Goal: Task Accomplishment & Management: Use online tool/utility

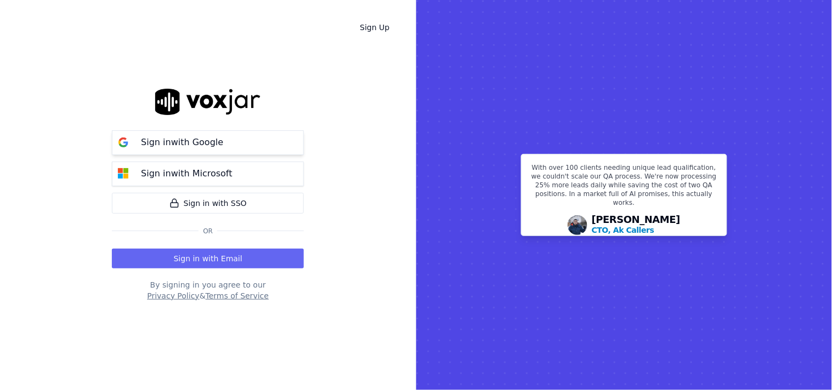
click at [225, 145] on button "Sign in with Google" at bounding box center [208, 143] width 192 height 25
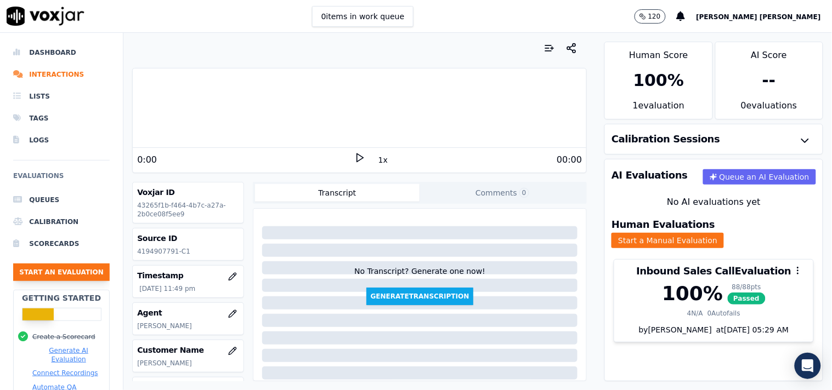
click at [93, 272] on button "Start an Evaluation" at bounding box center [61, 273] width 97 height 18
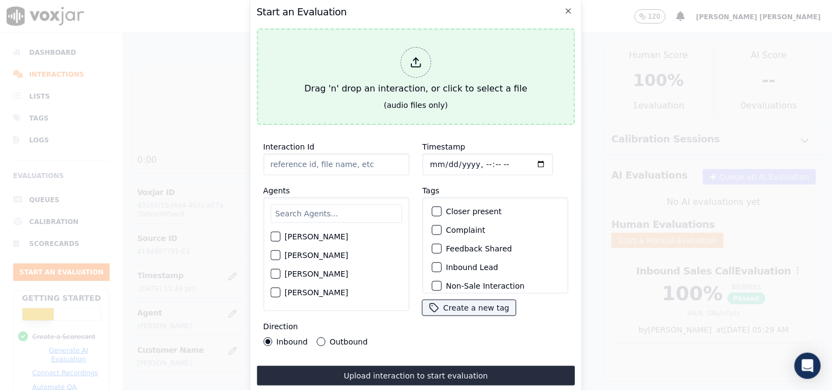
click at [410, 62] on icon at bounding box center [416, 62] width 12 height 12
click at [406, 62] on div at bounding box center [415, 62] width 31 height 31
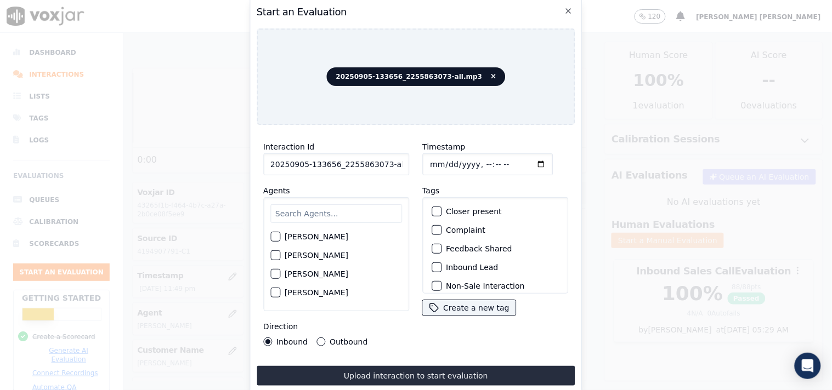
click at [381, 160] on input "20250905-133656_2255863073-all.mp3" at bounding box center [336, 165] width 146 height 22
type input "20250905-133656_2255863073-C1"
click at [434, 160] on input "Timestamp" at bounding box center [487, 165] width 131 height 22
type input "[DATE]T18:01"
click at [362, 184] on div "Agents [PERSON_NAME] [PERSON_NAME] [PERSON_NAME] [PERSON_NAME] [PERSON_NAME] [P…" at bounding box center [336, 247] width 146 height 127
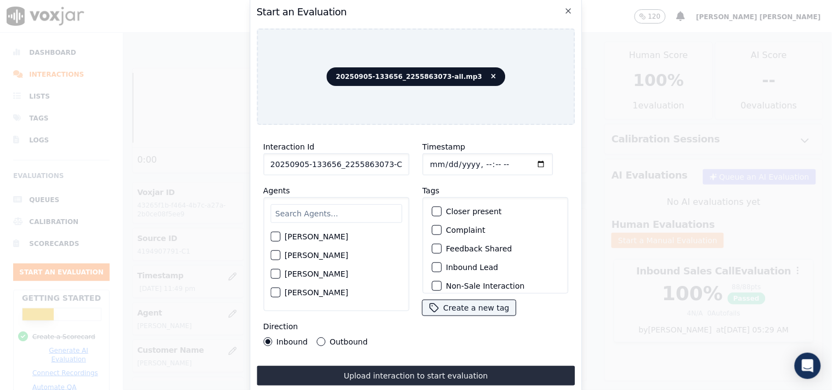
click at [340, 209] on input "text" at bounding box center [336, 214] width 132 height 19
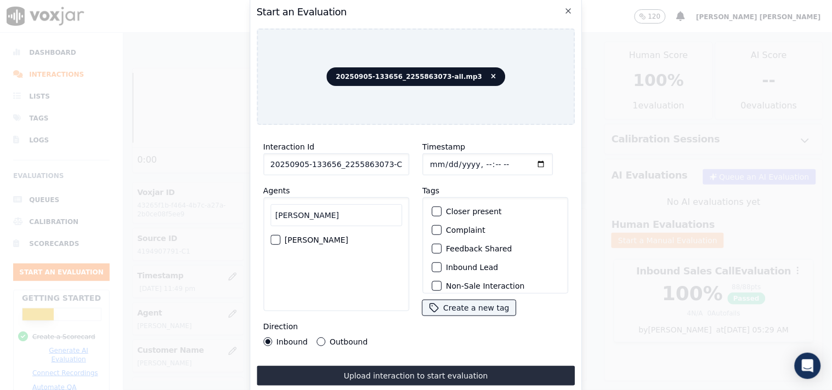
type input "[PERSON_NAME]"
click at [333, 241] on div "[PERSON_NAME]" at bounding box center [336, 240] width 132 height 19
click at [276, 235] on button "[PERSON_NAME]" at bounding box center [275, 240] width 10 height 10
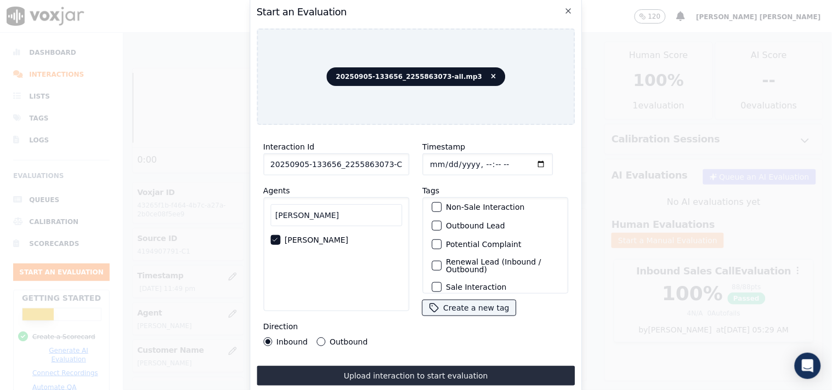
scroll to position [97, 0]
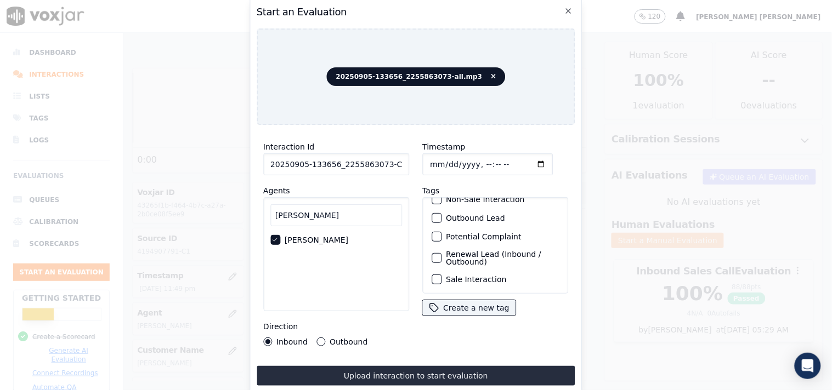
click at [317, 338] on button "Outbound" at bounding box center [320, 342] width 9 height 9
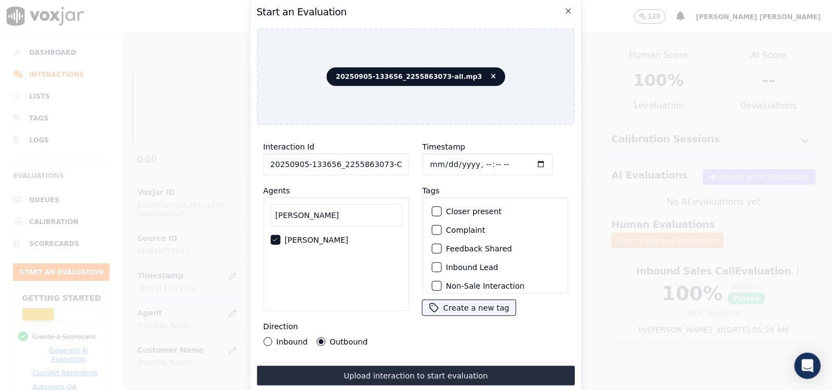
scroll to position [61, 0]
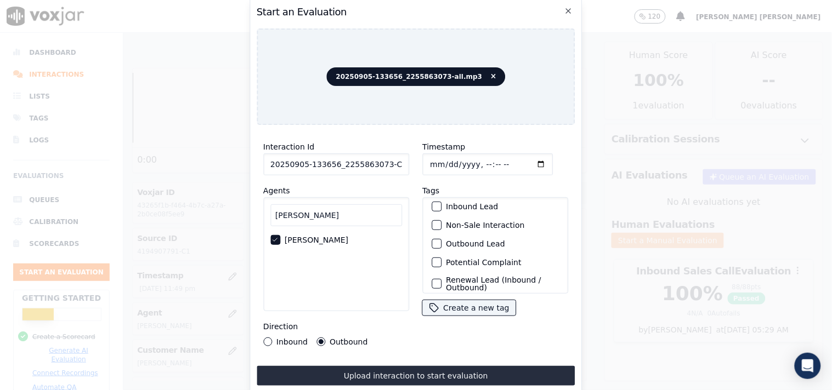
click at [427, 225] on div "Non-Sale Interaction" at bounding box center [495, 225] width 136 height 19
click at [427, 219] on div "Non-Sale Interaction" at bounding box center [495, 225] width 136 height 19
click at [432, 243] on div "button" at bounding box center [436, 244] width 8 height 8
click at [432, 223] on div "button" at bounding box center [436, 226] width 8 height 8
click at [433, 222] on icon "button" at bounding box center [436, 225] width 7 height 7
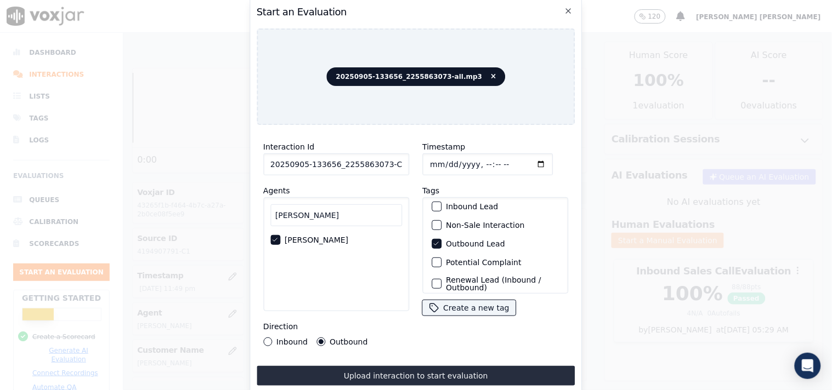
click at [432, 222] on div "button" at bounding box center [436, 226] width 8 height 8
click at [433, 241] on icon "button" at bounding box center [436, 244] width 7 height 7
click at [432, 203] on div "button" at bounding box center [436, 207] width 8 height 8
click at [268, 338] on button "Inbound" at bounding box center [267, 342] width 9 height 9
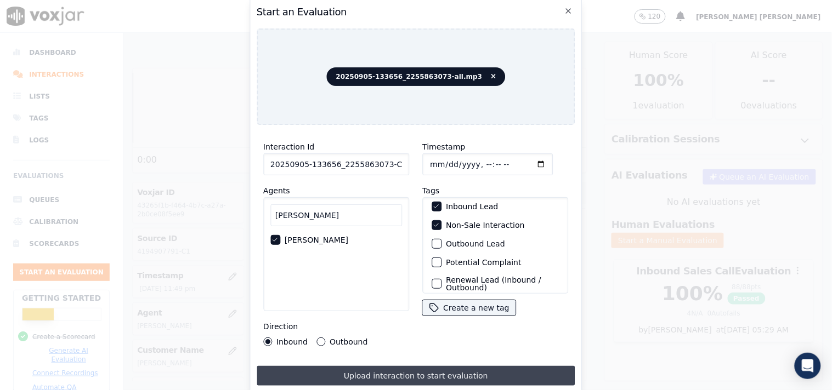
drag, startPoint x: 384, startPoint y: 364, endPoint x: 377, endPoint y: 370, distance: 9.3
click at [384, 366] on button "Upload interaction to start evaluation" at bounding box center [416, 376] width 319 height 20
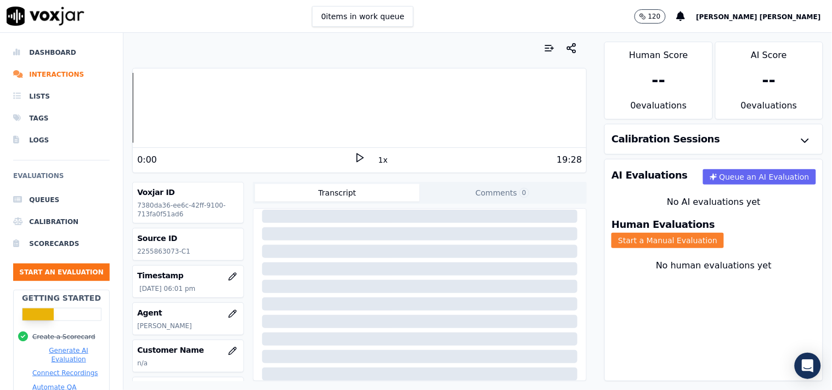
click at [704, 236] on button "Start a Manual Evaluation" at bounding box center [667, 240] width 112 height 15
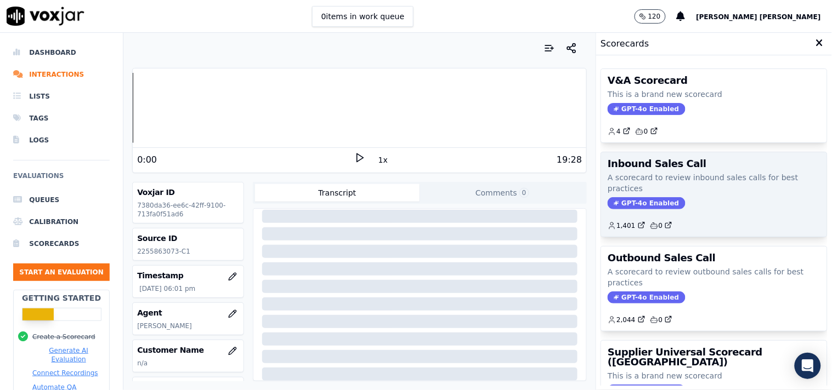
click at [640, 195] on div "Inbound Sales Call A scorecard to review inbound sales calls for best practices…" at bounding box center [714, 194] width 226 height 84
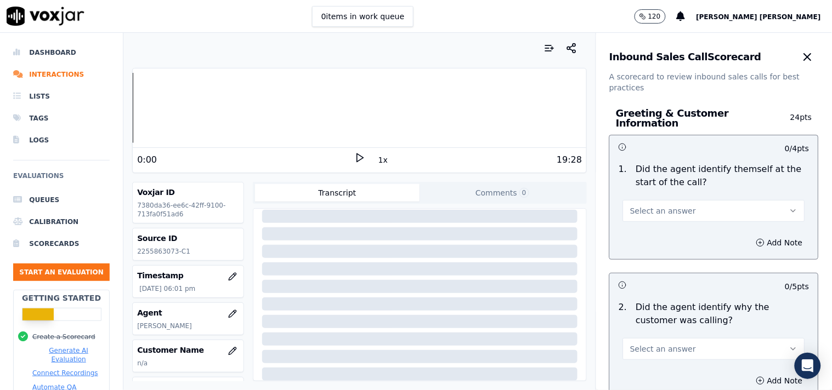
click at [695, 207] on button "Select an answer" at bounding box center [714, 211] width 182 height 22
click at [671, 253] on div "No" at bounding box center [694, 248] width 161 height 18
click at [750, 236] on button "Add Note" at bounding box center [780, 242] width 60 height 15
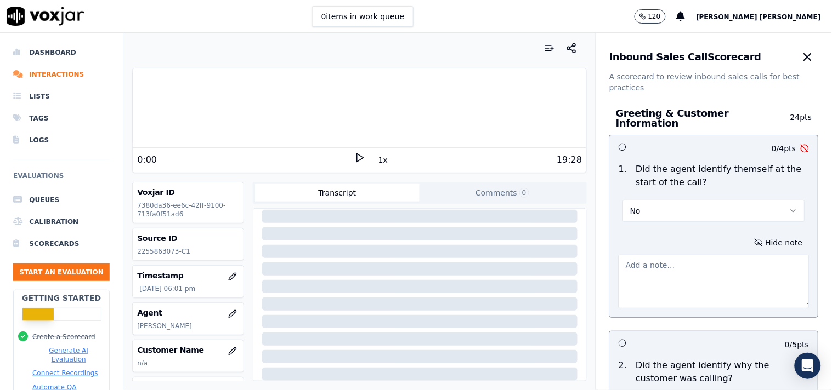
click at [659, 263] on textarea at bounding box center [714, 282] width 191 height 54
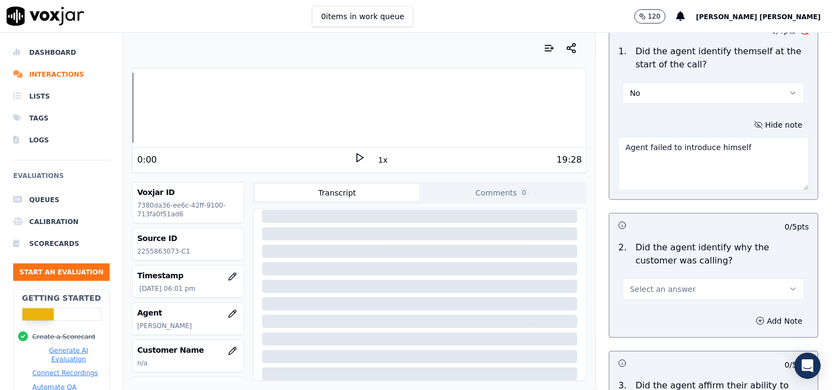
scroll to position [122, 0]
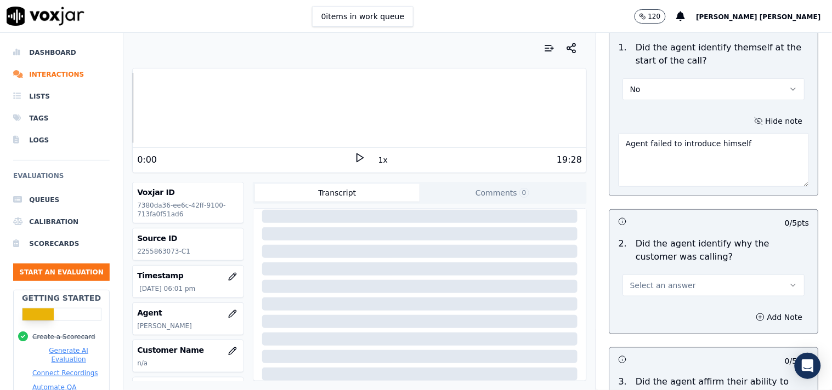
type textarea "Agent failed to introduce himself"
click at [680, 281] on button "Select an answer" at bounding box center [714, 286] width 182 height 22
click at [642, 299] on div "Yes" at bounding box center [694, 305] width 161 height 18
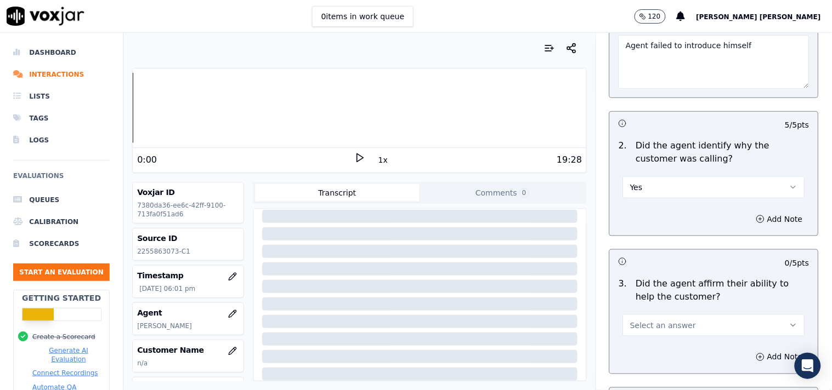
scroll to position [243, 0]
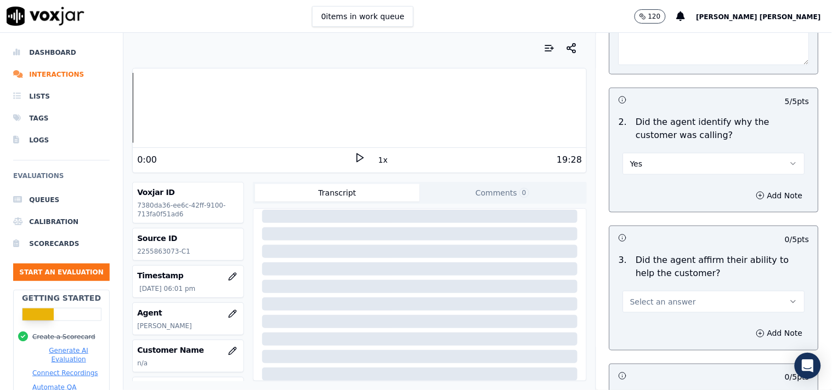
click at [670, 291] on button "Select an answer" at bounding box center [714, 302] width 182 height 22
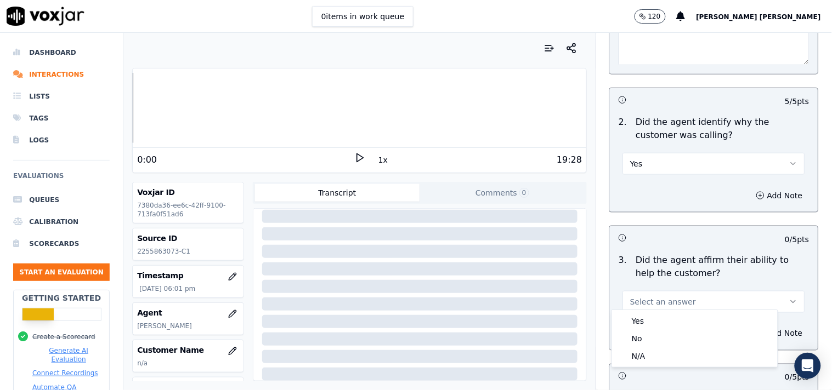
click at [642, 316] on div "Yes" at bounding box center [694, 322] width 161 height 18
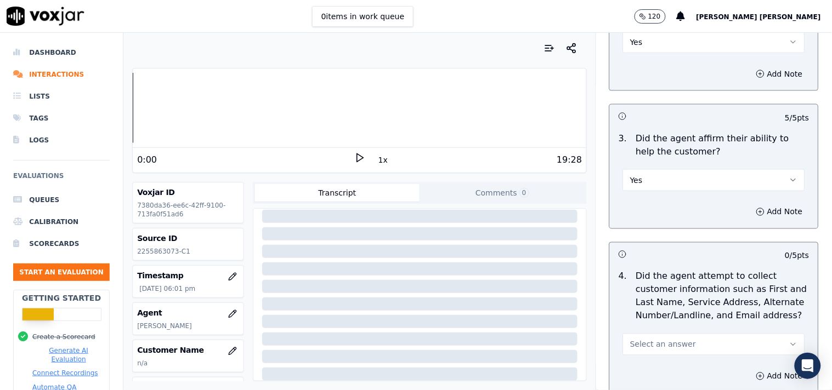
scroll to position [426, 0]
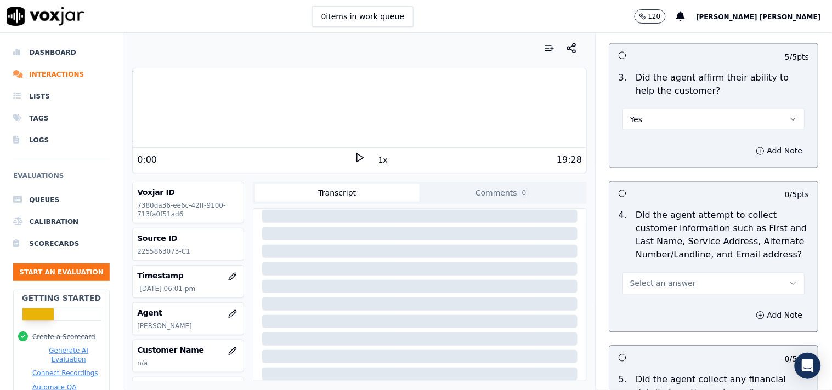
click at [664, 279] on span "Select an answer" at bounding box center [663, 284] width 66 height 11
click at [649, 326] on div "No" at bounding box center [694, 321] width 161 height 18
click at [755, 313] on button "Add Note" at bounding box center [780, 315] width 60 height 15
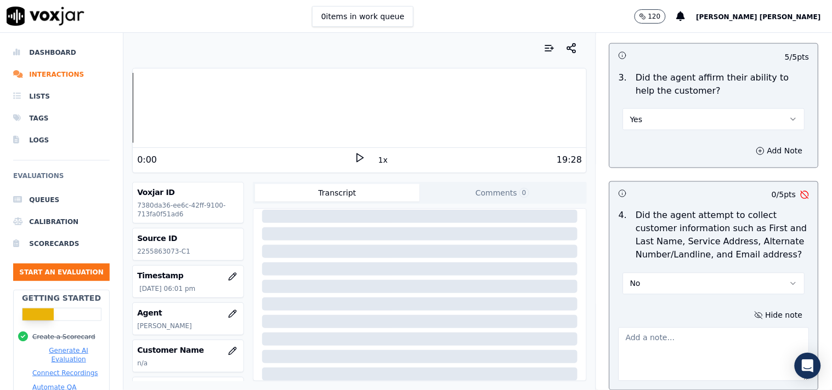
click at [683, 341] on textarea at bounding box center [714, 355] width 191 height 54
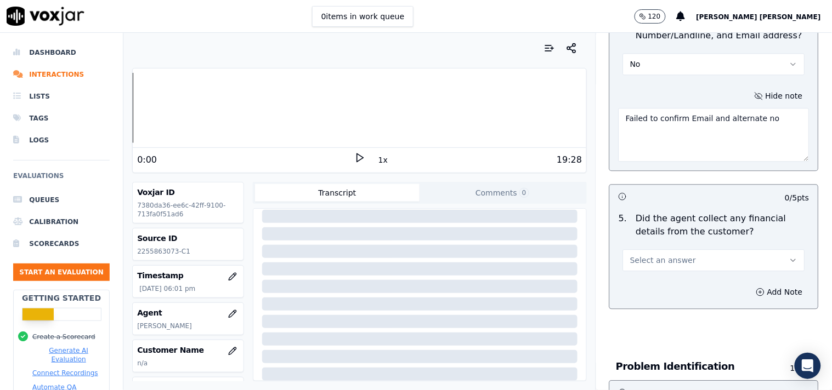
scroll to position [670, 0]
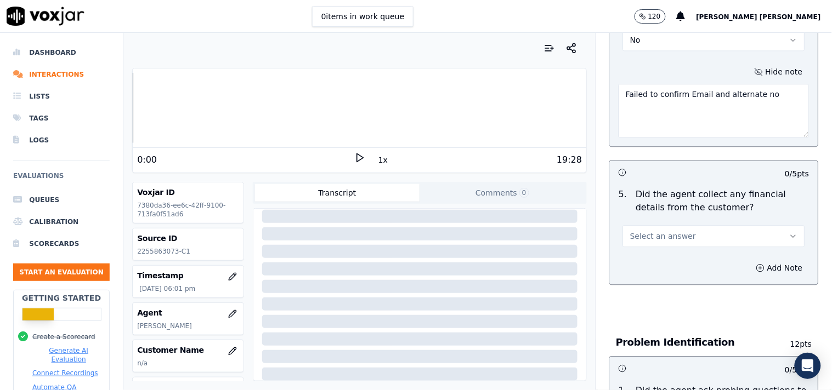
type textarea "Failed to confirm Email and alternate no"
click at [672, 231] on span "Select an answer" at bounding box center [663, 236] width 66 height 11
click at [671, 280] on div "No" at bounding box center [694, 274] width 161 height 18
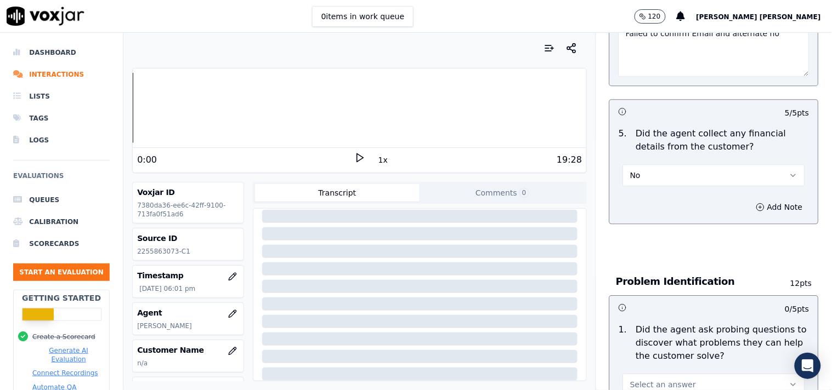
scroll to position [914, 0]
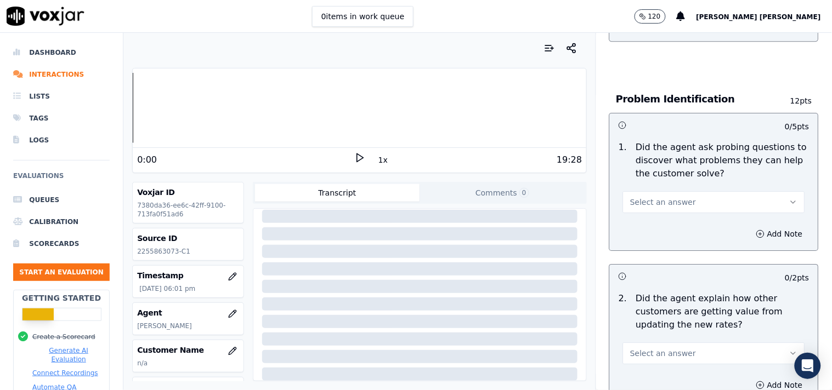
click at [670, 191] on button "Select an answer" at bounding box center [714, 202] width 182 height 22
click at [664, 227] on div "Yes" at bounding box center [694, 222] width 161 height 18
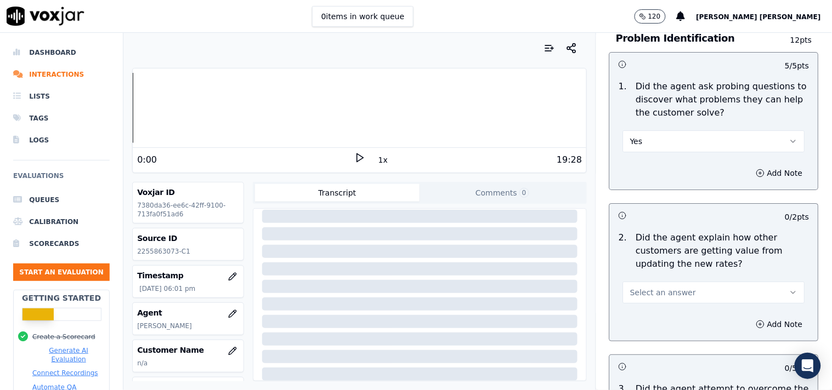
scroll to position [1035, 0]
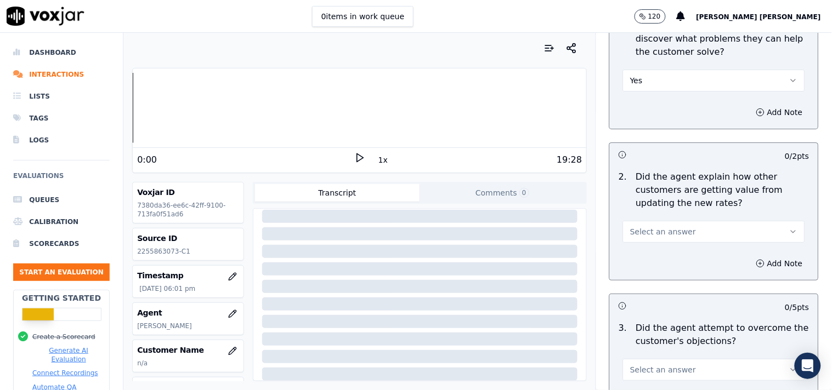
click at [666, 227] on span "Select an answer" at bounding box center [663, 231] width 66 height 11
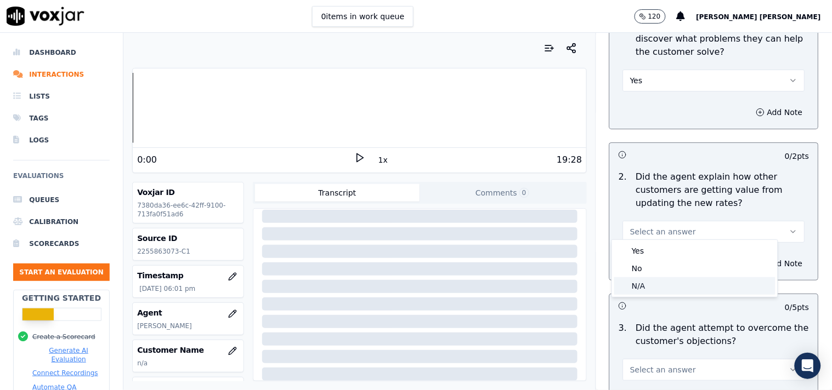
click at [662, 277] on div "N/A" at bounding box center [694, 286] width 161 height 18
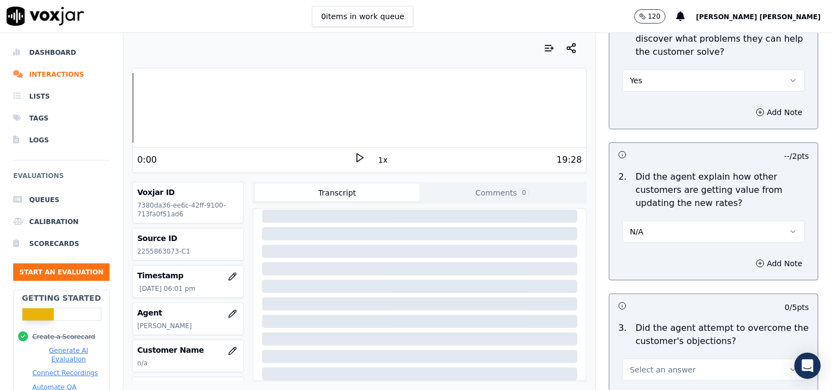
scroll to position [1158, 0]
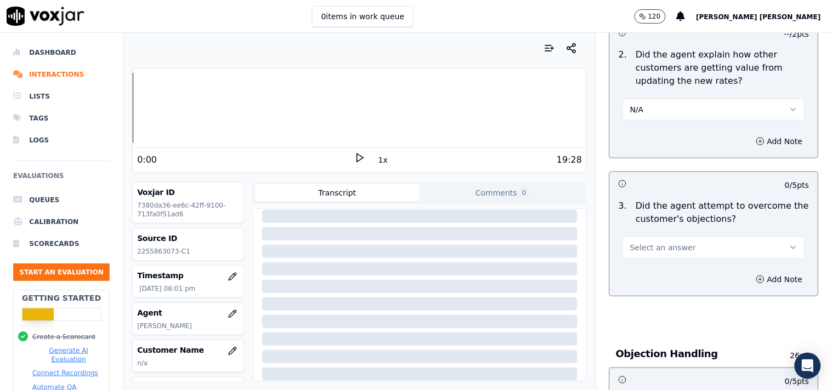
click at [678, 239] on button "Select an answer" at bounding box center [714, 248] width 182 height 22
click at [666, 266] on div "Yes" at bounding box center [694, 268] width 161 height 18
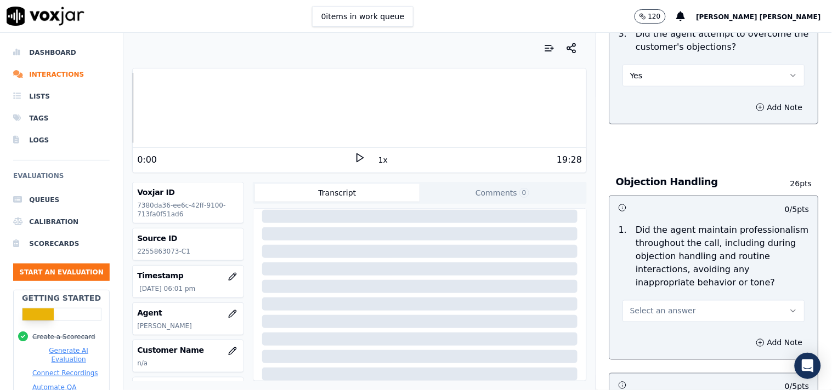
scroll to position [1340, 0]
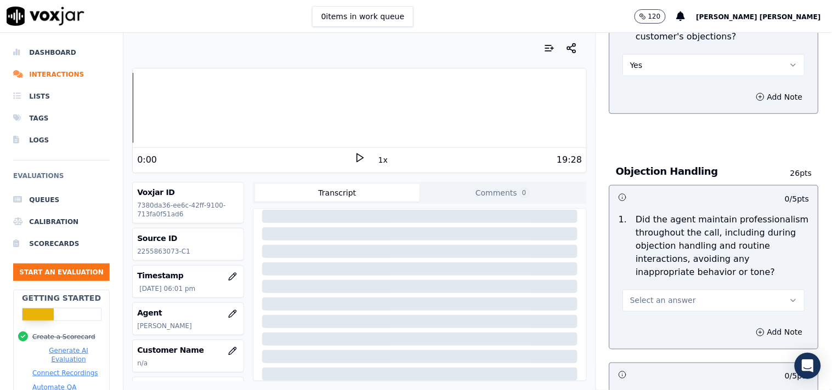
click at [669, 297] on span "Select an answer" at bounding box center [663, 301] width 66 height 11
click at [655, 318] on div "Yes" at bounding box center [694, 321] width 161 height 18
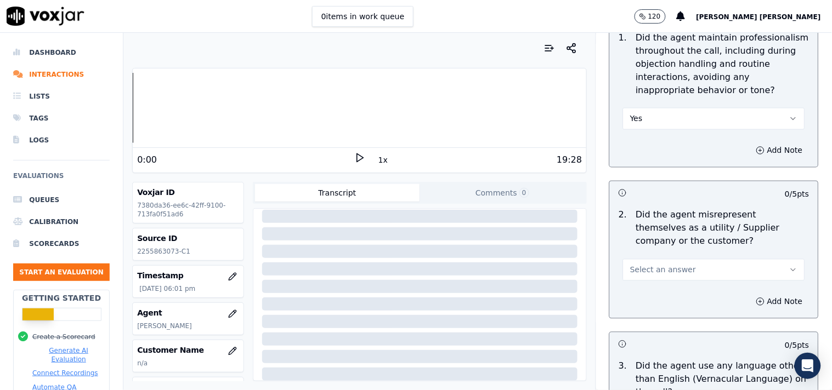
scroll to position [1523, 0]
click at [659, 269] on span "Select an answer" at bounding box center [663, 269] width 66 height 11
click at [653, 309] on div "No" at bounding box center [694, 307] width 161 height 18
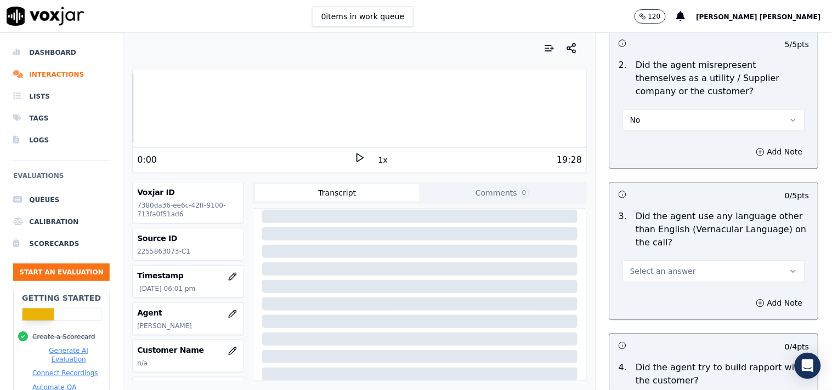
scroll to position [1706, 0]
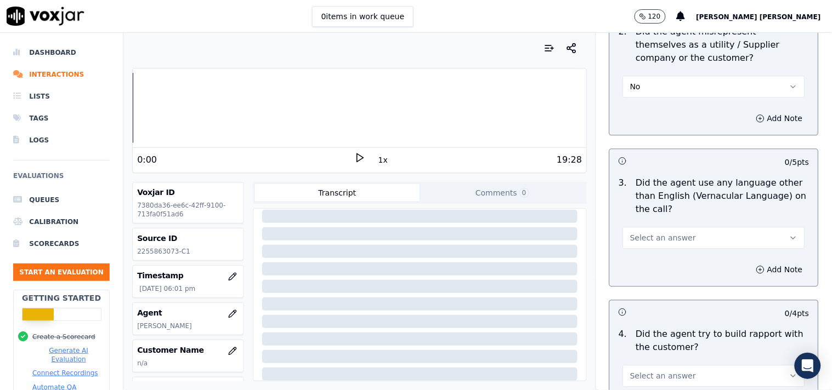
click at [655, 234] on span "Select an answer" at bounding box center [663, 237] width 66 height 11
click at [649, 277] on div "No" at bounding box center [694, 276] width 161 height 18
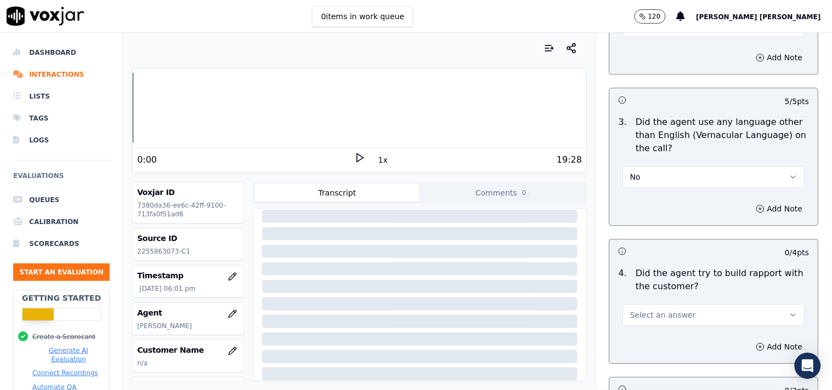
scroll to position [1828, 0]
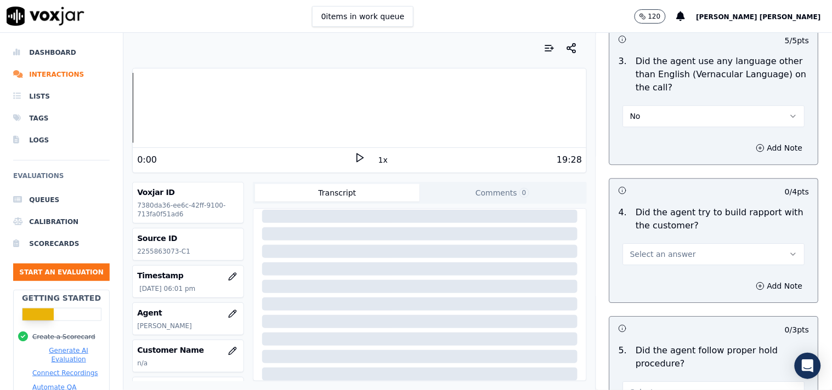
click at [662, 243] on button "Select an answer" at bounding box center [714, 254] width 182 height 22
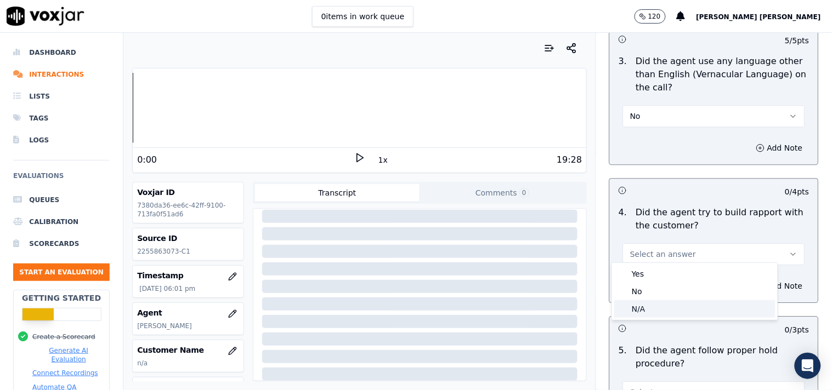
click at [653, 304] on div "N/A" at bounding box center [694, 309] width 161 height 18
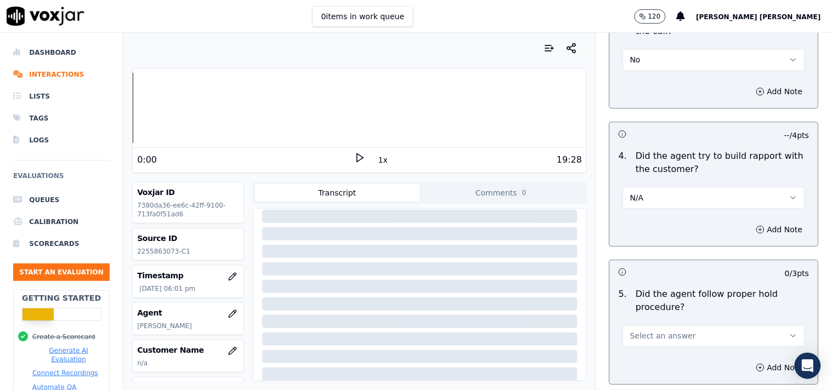
scroll to position [1949, 0]
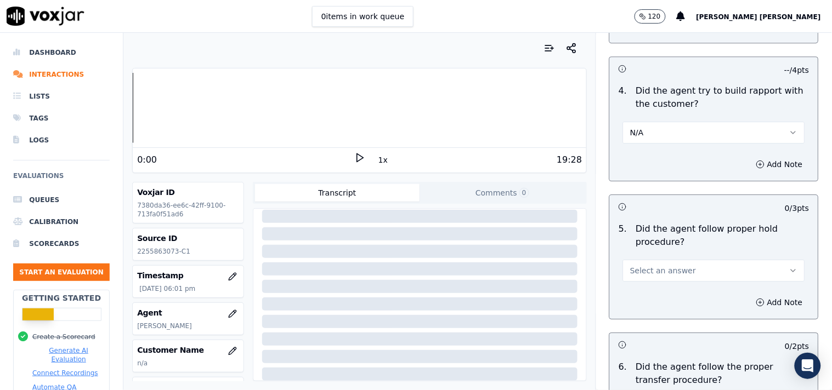
click at [744, 268] on button "Select an answer" at bounding box center [714, 271] width 182 height 22
click at [706, 291] on div "Yes" at bounding box center [694, 291] width 161 height 18
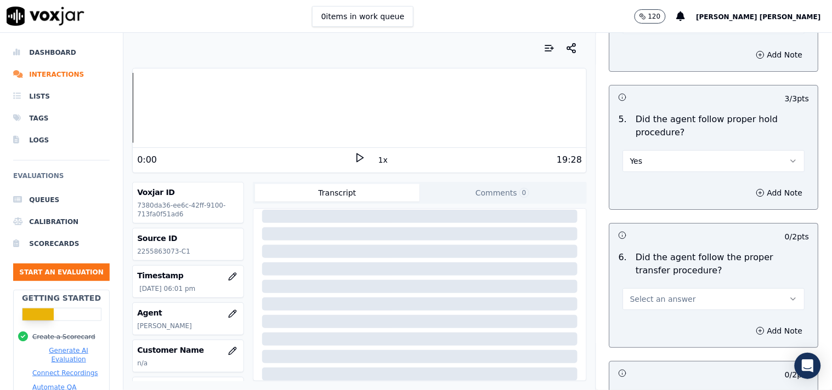
scroll to position [2071, 0]
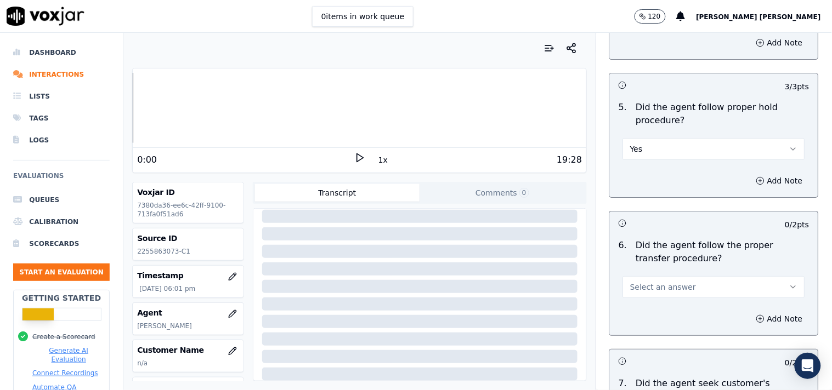
click at [718, 288] on button "Select an answer" at bounding box center [714, 287] width 182 height 22
click at [680, 309] on div "Yes" at bounding box center [694, 307] width 161 height 18
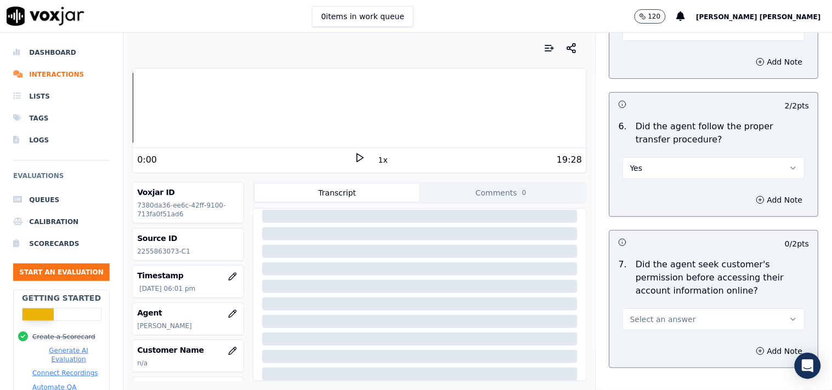
scroll to position [2193, 0]
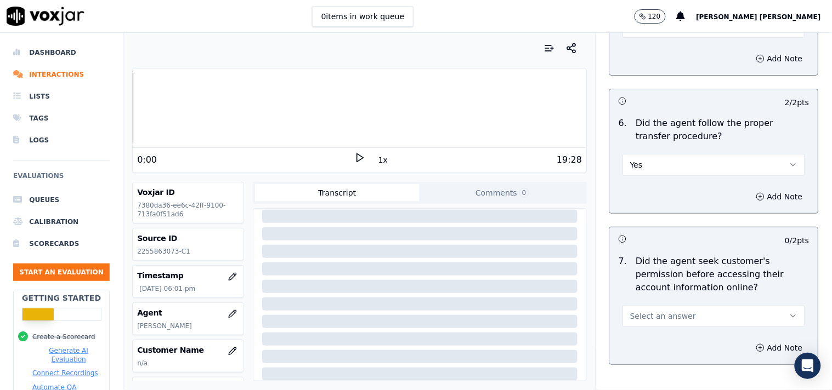
click at [676, 310] on button "Select an answer" at bounding box center [714, 316] width 182 height 22
click at [660, 349] on div "No" at bounding box center [694, 354] width 161 height 18
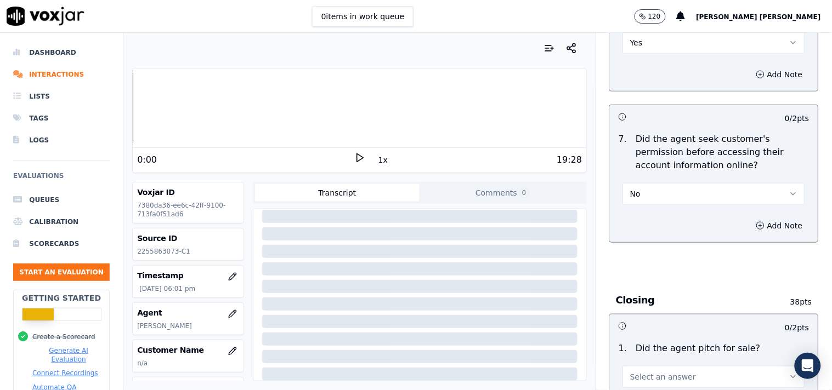
scroll to position [2315, 0]
click at [750, 223] on button "Add Note" at bounding box center [780, 226] width 60 height 15
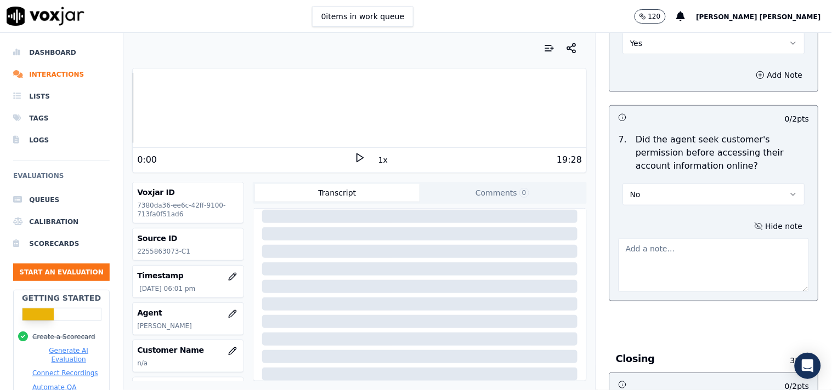
click at [648, 251] on textarea at bounding box center [714, 266] width 191 height 54
paste textarea "@12:03:(Agent inform the account details without taking cx permission to check …"
type textarea "@12:03:(Agent inform the account details without taking cx permission to check …"
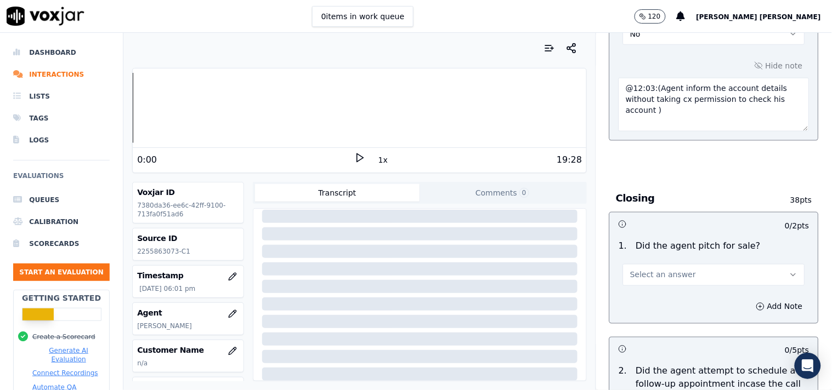
scroll to position [2498, 0]
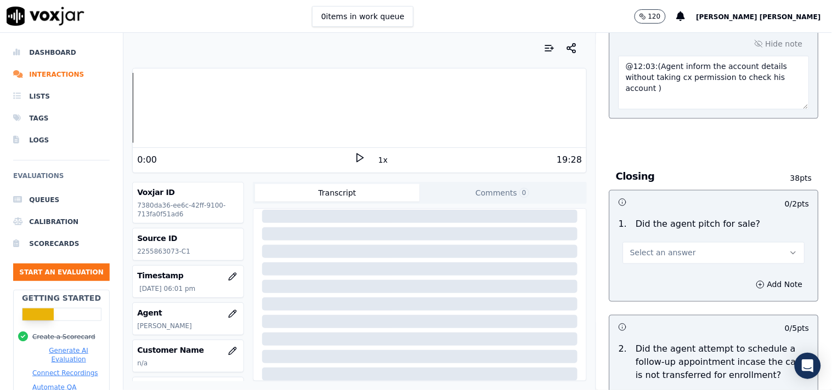
click at [670, 248] on span "Select an answer" at bounding box center [663, 253] width 66 height 11
click at [655, 281] on div "Yes" at bounding box center [694, 274] width 161 height 18
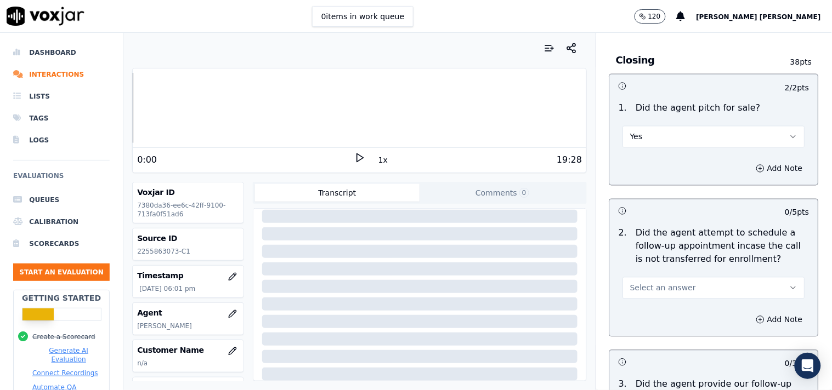
scroll to position [2619, 0]
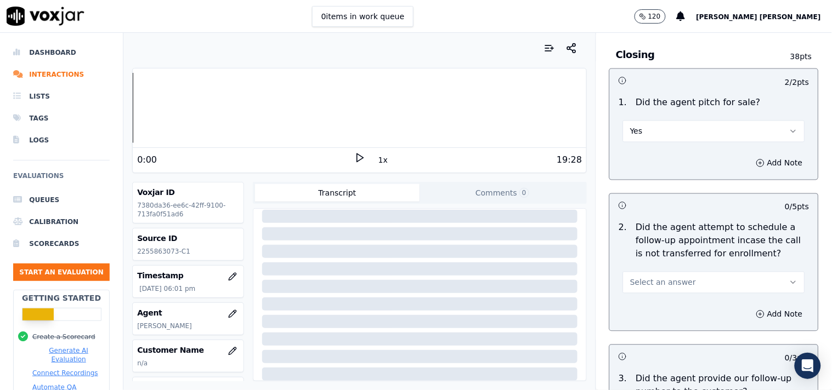
click at [655, 282] on span "Select an answer" at bounding box center [663, 282] width 66 height 11
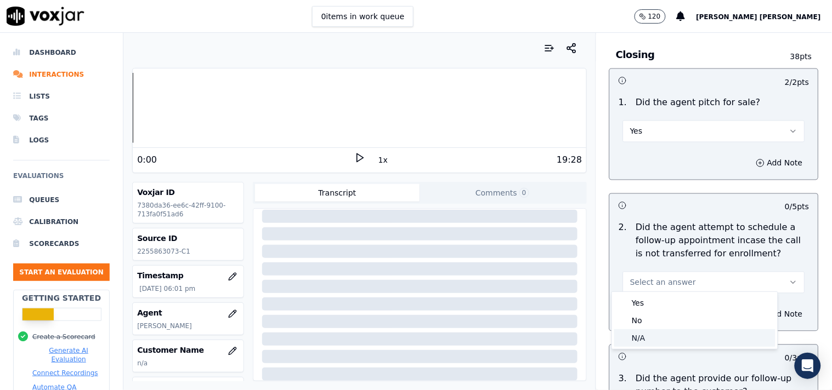
click at [633, 333] on div "N/A" at bounding box center [694, 339] width 161 height 18
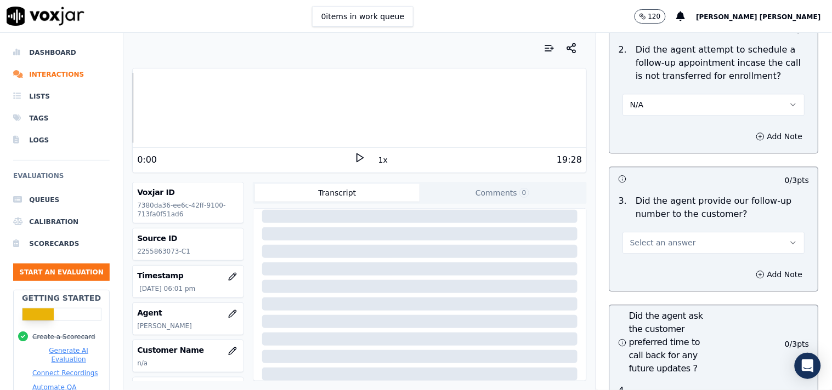
scroll to position [2803, 0]
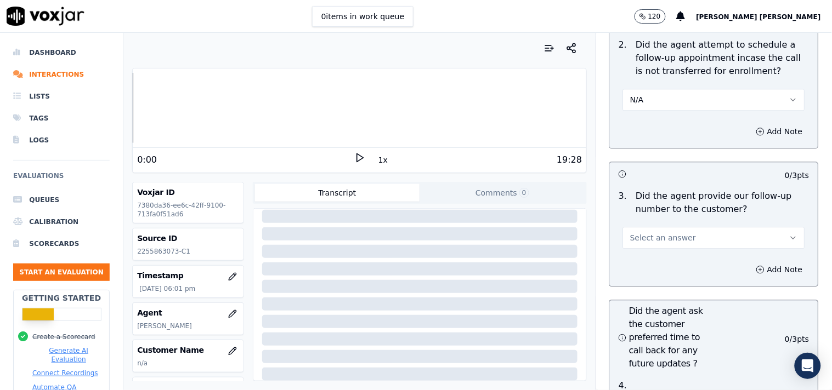
click at [660, 233] on span "Select an answer" at bounding box center [663, 237] width 66 height 11
click at [659, 257] on div "Yes" at bounding box center [694, 259] width 161 height 18
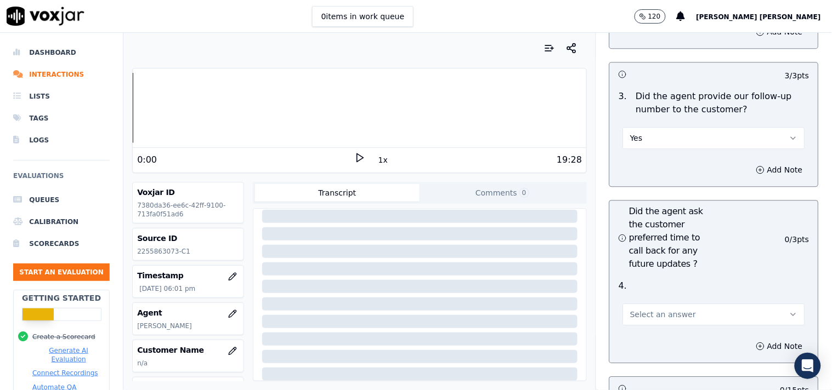
scroll to position [2924, 0]
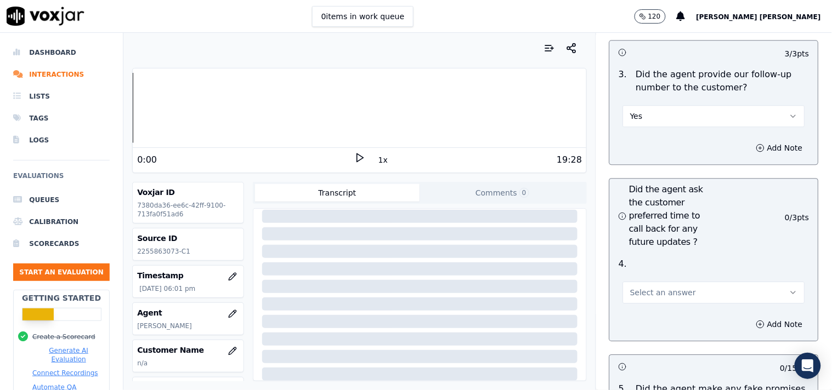
click at [642, 288] on span "Select an answer" at bounding box center [663, 292] width 66 height 11
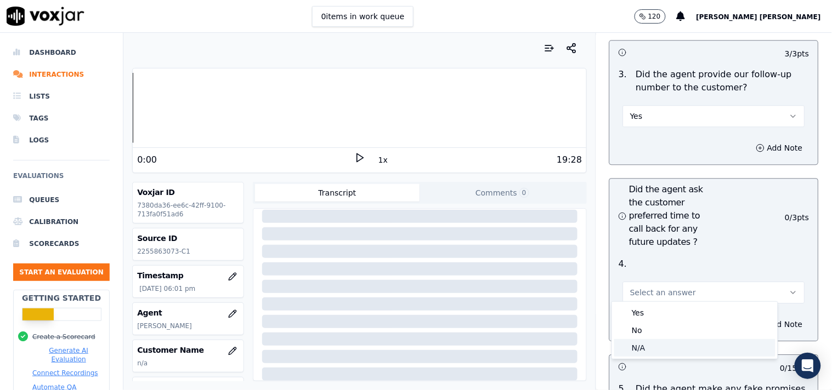
click at [639, 346] on div "N/A" at bounding box center [694, 348] width 161 height 18
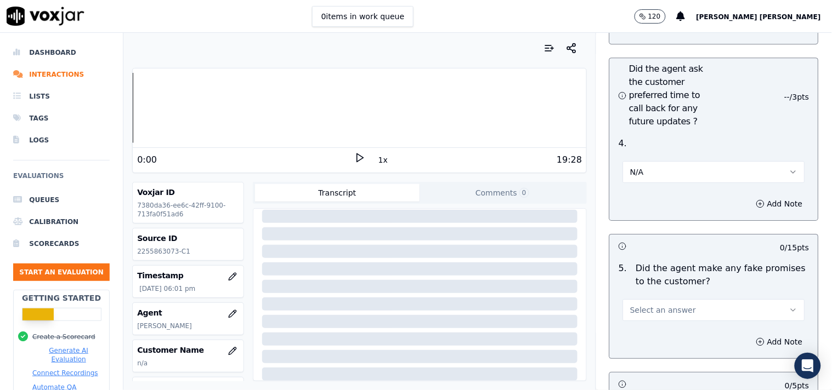
scroll to position [3046, 0]
click at [651, 304] on span "Select an answer" at bounding box center [663, 309] width 66 height 11
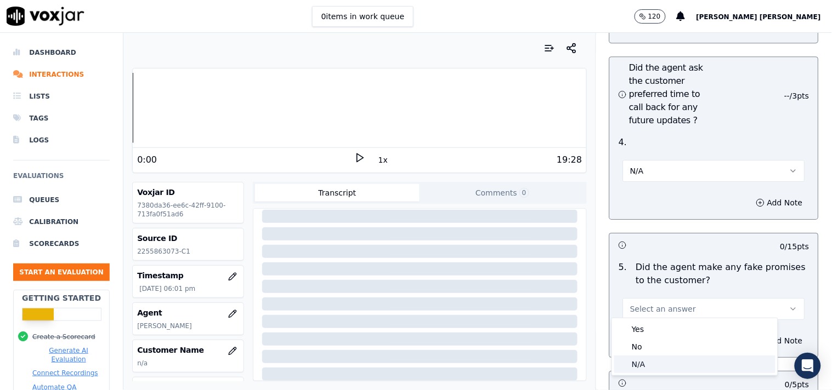
click at [633, 360] on div "N/A" at bounding box center [694, 365] width 161 height 18
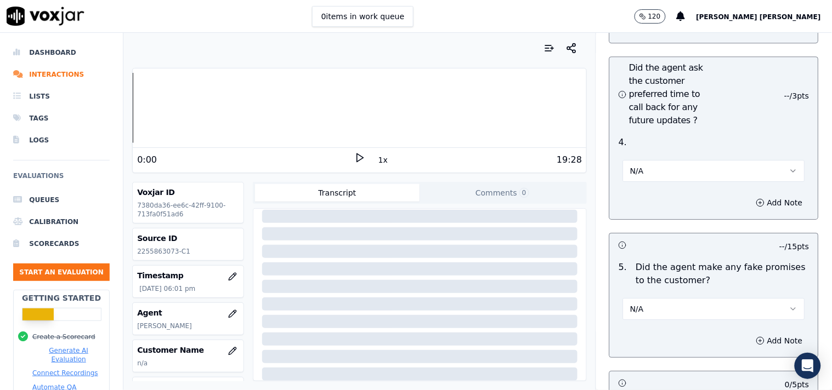
click at [655, 302] on button "N/A" at bounding box center [714, 309] width 182 height 22
click at [644, 349] on div "No" at bounding box center [694, 347] width 161 height 18
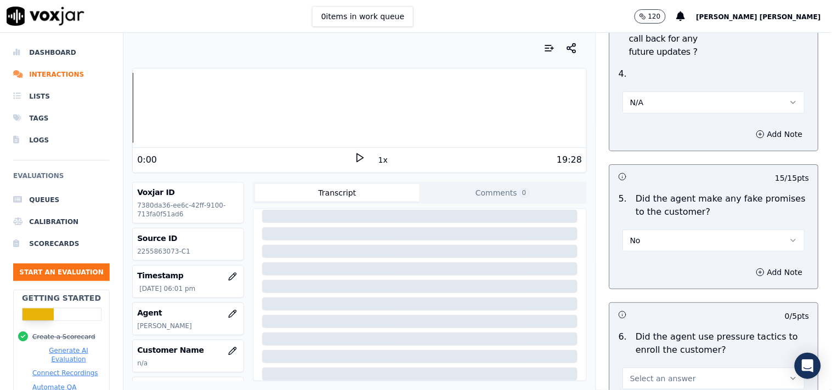
scroll to position [3229, 0]
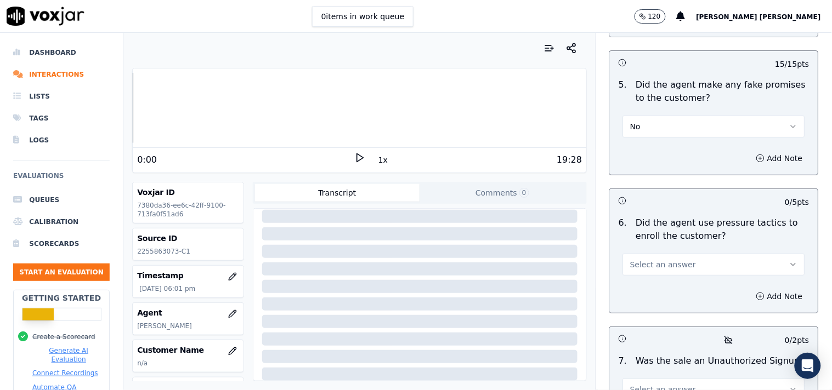
click at [671, 266] on button "Select an answer" at bounding box center [714, 265] width 182 height 22
click at [663, 310] on div "No" at bounding box center [694, 303] width 161 height 18
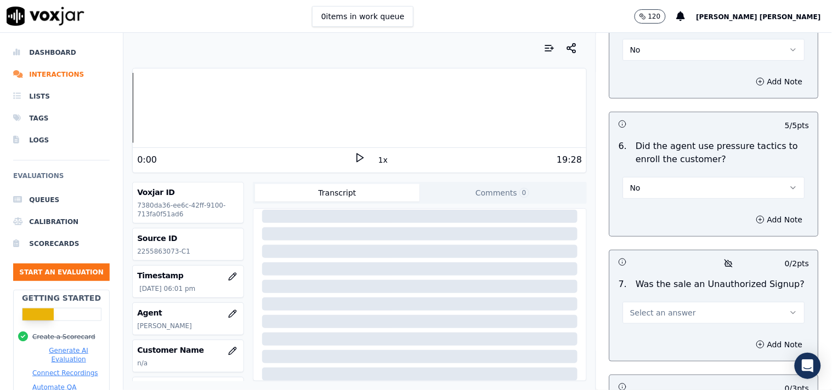
scroll to position [3412, 0]
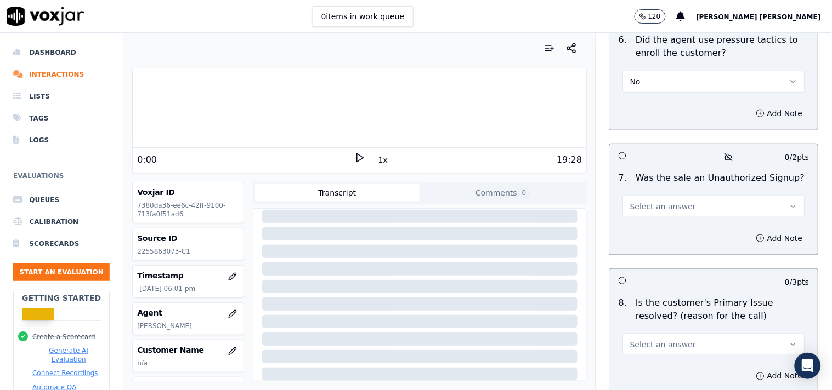
click at [682, 205] on button "Select an answer" at bounding box center [714, 207] width 182 height 22
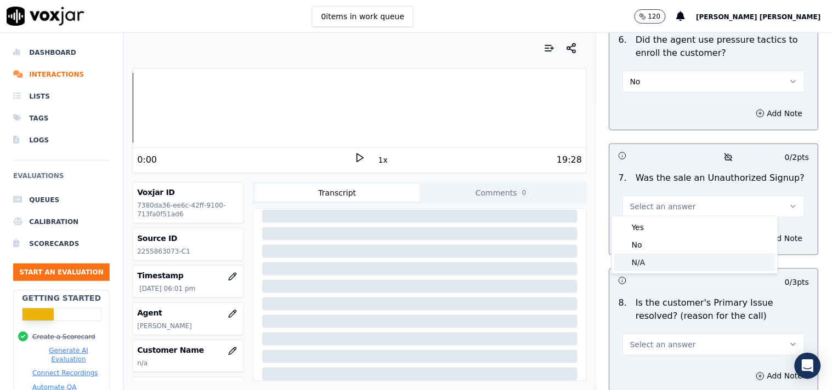
click at [666, 258] on div "N/A" at bounding box center [694, 263] width 161 height 18
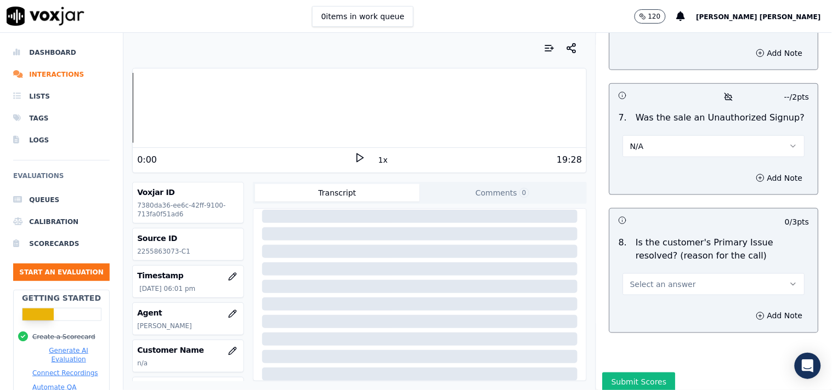
scroll to position [3473, 0]
click at [669, 283] on span "Select an answer" at bounding box center [663, 284] width 66 height 11
click at [647, 316] on div "No" at bounding box center [694, 323] width 161 height 18
click at [648, 299] on div "Add Note" at bounding box center [714, 315] width 208 height 33
click at [756, 311] on icon "button" at bounding box center [760, 315] width 9 height 9
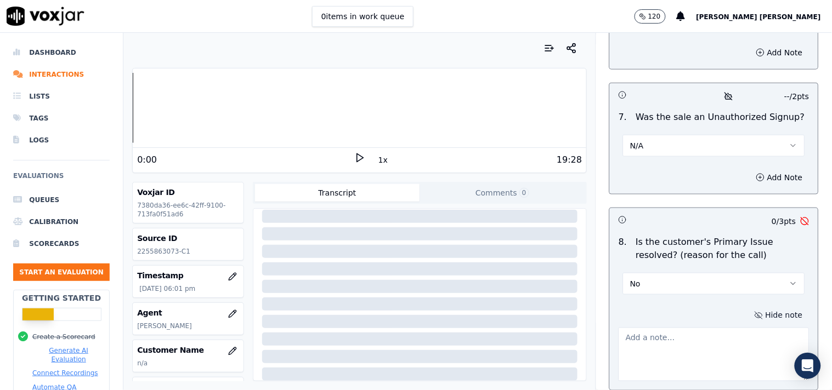
click at [681, 332] on textarea at bounding box center [714, 355] width 191 height 54
click at [661, 338] on textarea "Customer quey not resolved" at bounding box center [714, 355] width 191 height 54
click at [719, 335] on textarea "Customer query not resolved" at bounding box center [714, 355] width 191 height 54
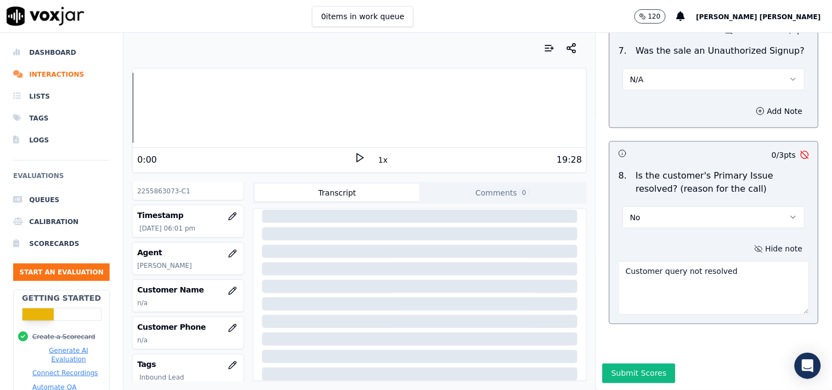
scroll to position [61, 0]
type textarea "Customer query not resolved"
click at [222, 293] on button "button" at bounding box center [233, 291] width 22 height 22
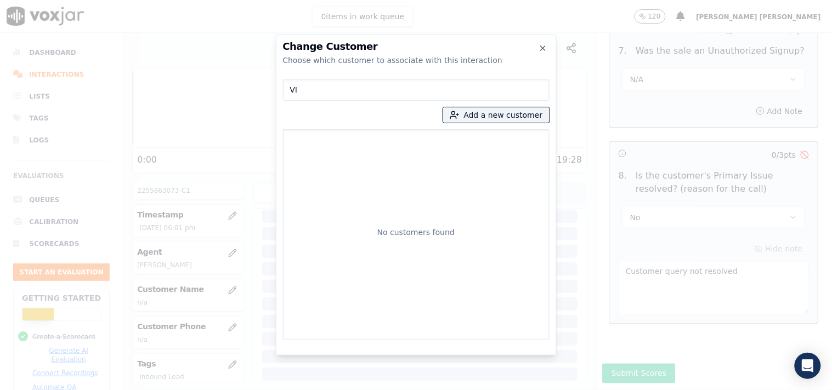
type input "V"
click at [455, 117] on button "Add a new customer" at bounding box center [496, 114] width 106 height 15
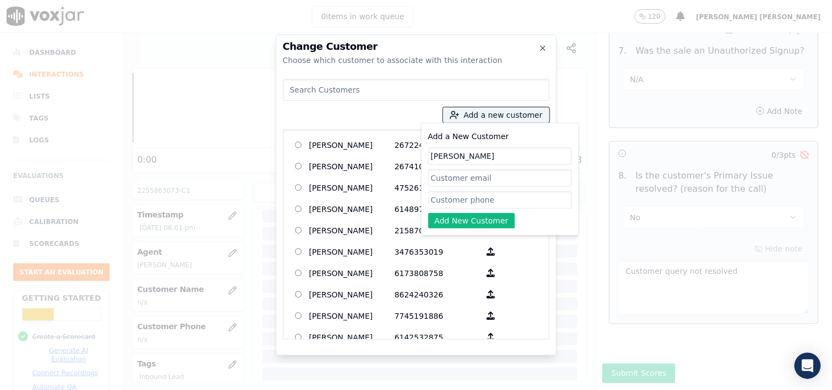
type input "[PERSON_NAME]"
click at [454, 198] on input "Add a New Customer" at bounding box center [500, 200] width 144 height 18
paste input "2255863073"
type input "2255863073"
click at [459, 220] on button "Add New Customer" at bounding box center [471, 220] width 87 height 15
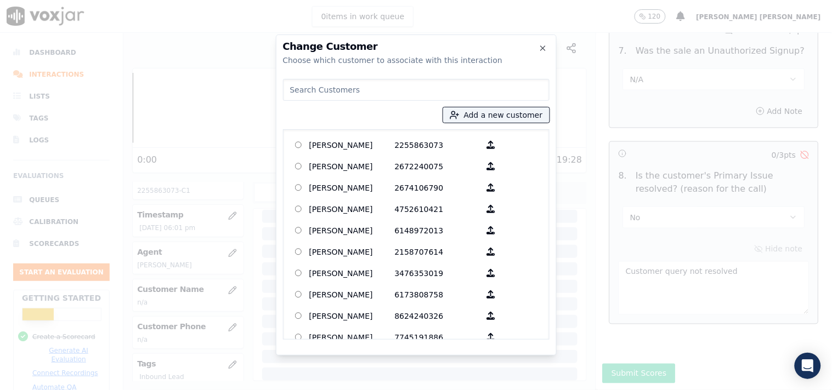
paste input "2255863073"
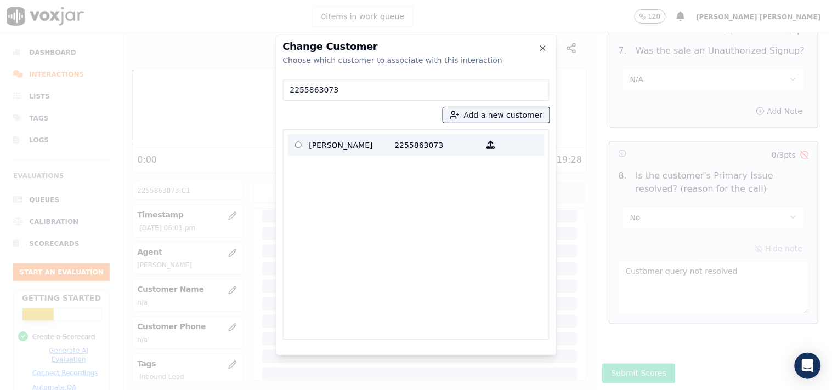
type input "2255863073"
click at [354, 150] on p "[PERSON_NAME]" at bounding box center [352, 145] width 86 height 17
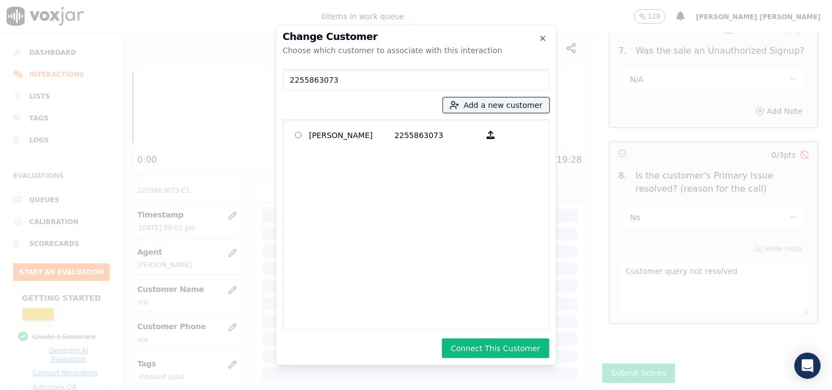
click at [478, 350] on button "Connect This Customer" at bounding box center [495, 349] width 107 height 20
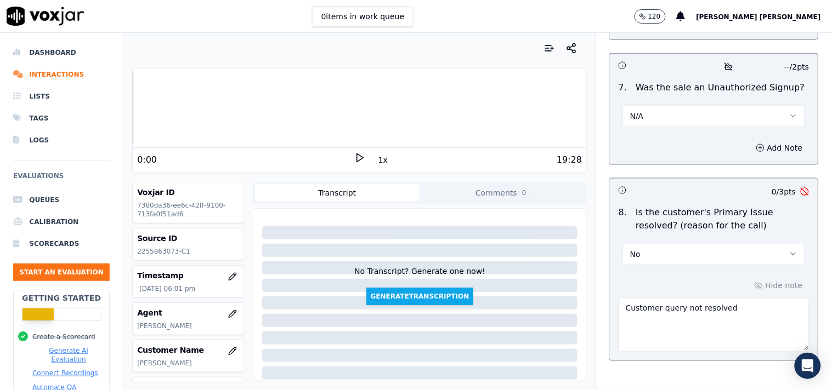
scroll to position [3562, 0]
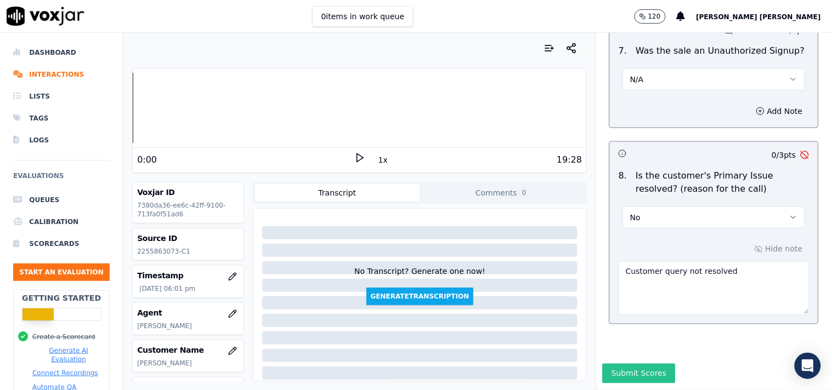
click at [633, 364] on button "Submit Scores" at bounding box center [639, 374] width 73 height 20
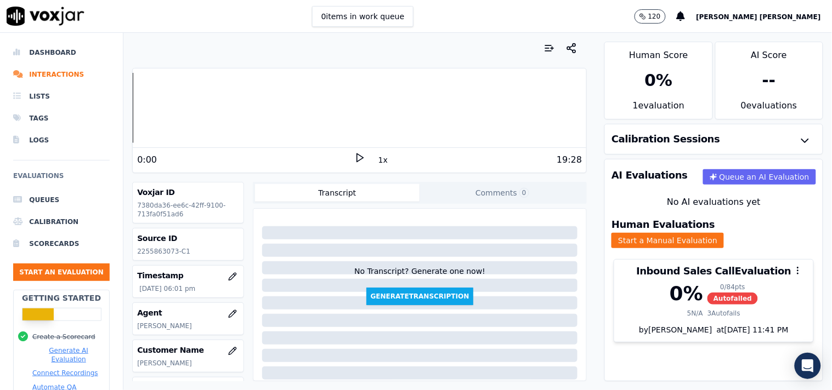
scroll to position [61, 0]
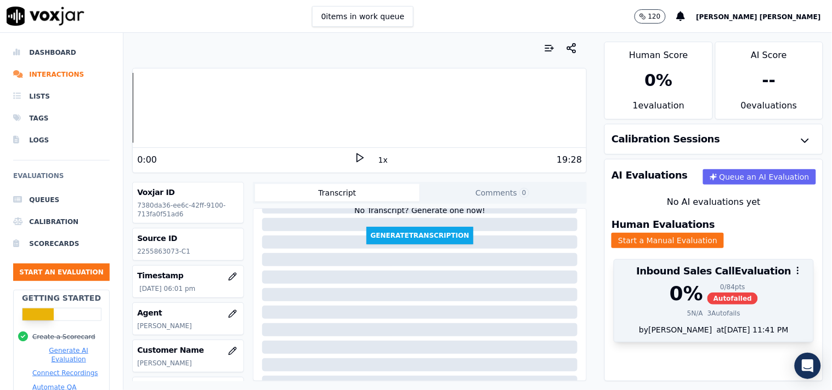
click at [721, 293] on span "Autofailed" at bounding box center [732, 299] width 50 height 12
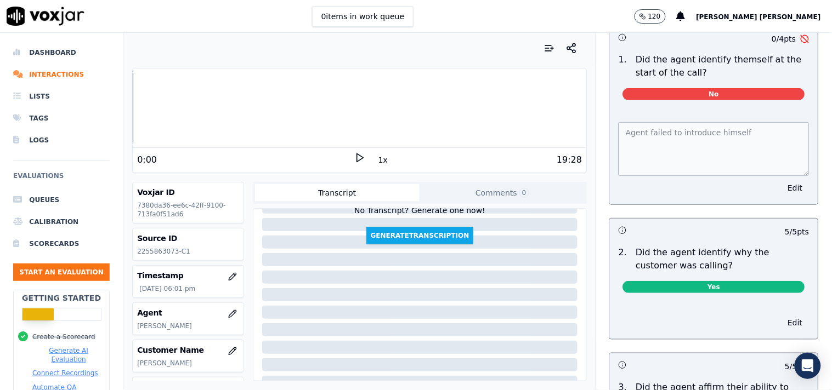
scroll to position [0, 0]
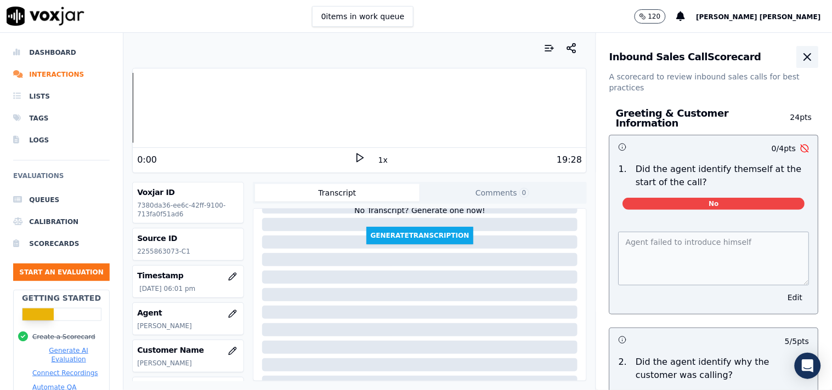
click at [801, 55] on icon "button" at bounding box center [807, 56] width 13 height 13
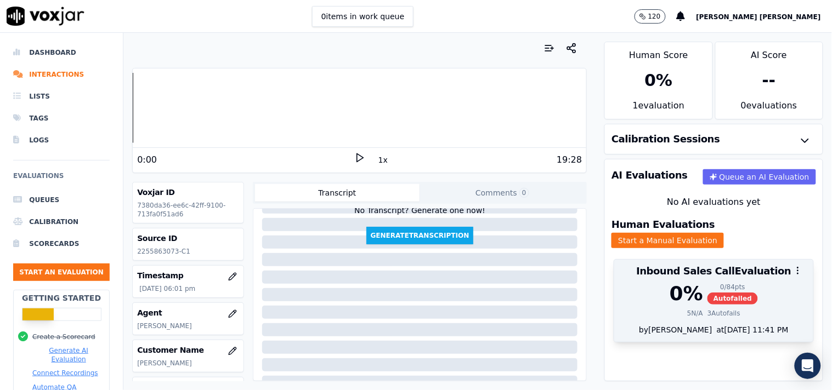
click at [719, 283] on div "0 / 84 pts" at bounding box center [732, 287] width 50 height 9
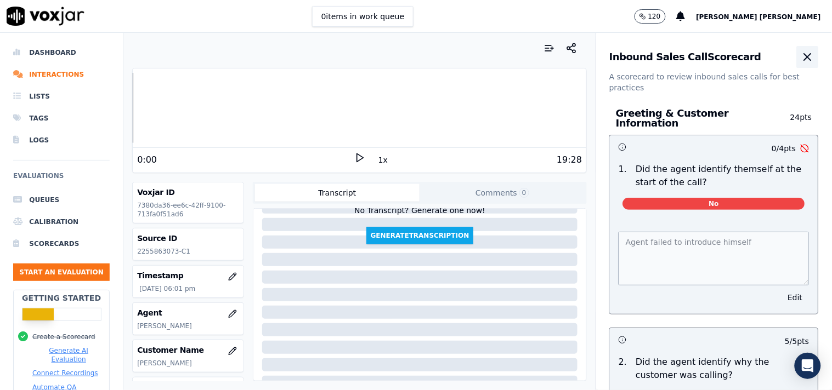
click at [797, 52] on button "button" at bounding box center [808, 57] width 22 height 22
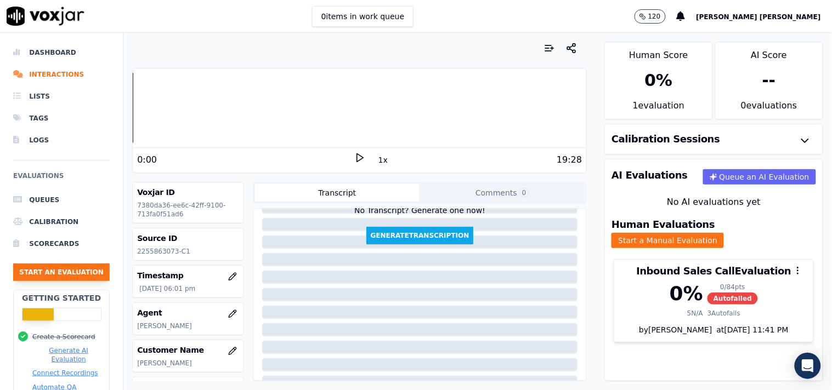
click at [89, 270] on button "Start an Evaluation" at bounding box center [61, 273] width 97 height 18
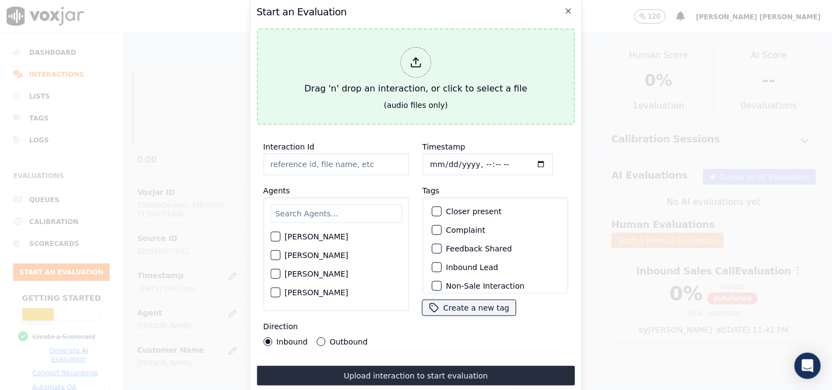
click at [398, 69] on div "Drag 'n' drop an interaction, or click to select a file" at bounding box center [415, 71] width 231 height 57
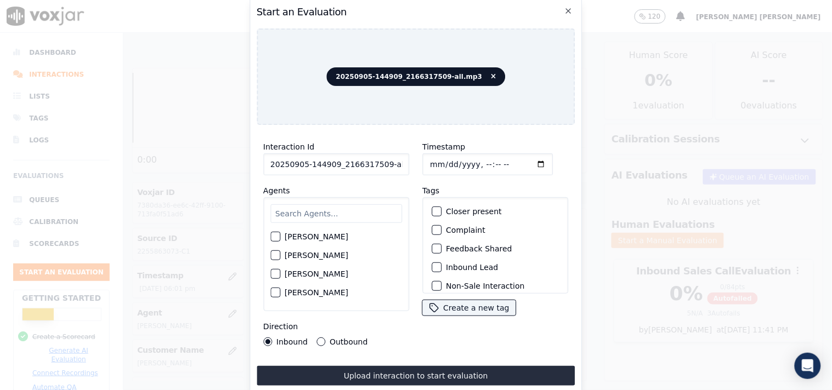
scroll to position [0, 6]
drag, startPoint x: 380, startPoint y: 160, endPoint x: 432, endPoint y: 165, distance: 51.8
click at [432, 165] on div "Interaction Id 20250905-144909_2166317509-all.mp3 Agents [PERSON_NAME] [PERSON_…" at bounding box center [416, 243] width 319 height 219
type input "20250905-144909_2166317509-C1"
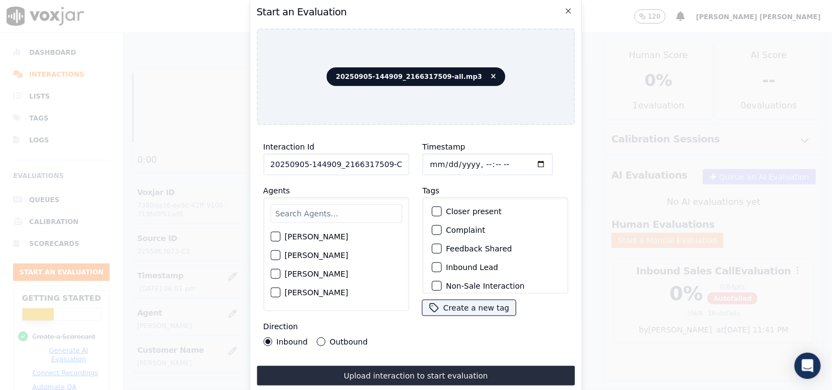
click at [435, 158] on input "Timestamp" at bounding box center [487, 165] width 131 height 22
type input "[DATE]T18:25"
click at [310, 214] on input "text" at bounding box center [336, 214] width 132 height 19
type input "Nic"
click at [303, 255] on label "[PERSON_NAME]" at bounding box center [317, 259] width 64 height 8
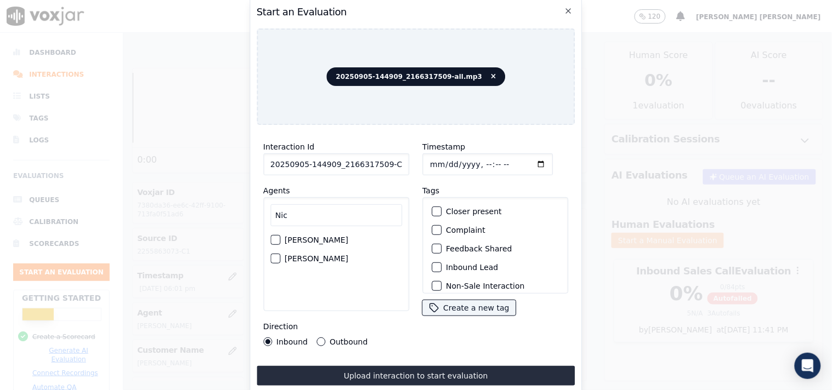
click at [280, 254] on button "[PERSON_NAME]" at bounding box center [275, 259] width 10 height 10
click at [458, 264] on label "Inbound Lead" at bounding box center [472, 268] width 52 height 8
click at [441, 263] on button "Inbound Lead" at bounding box center [437, 268] width 10 height 10
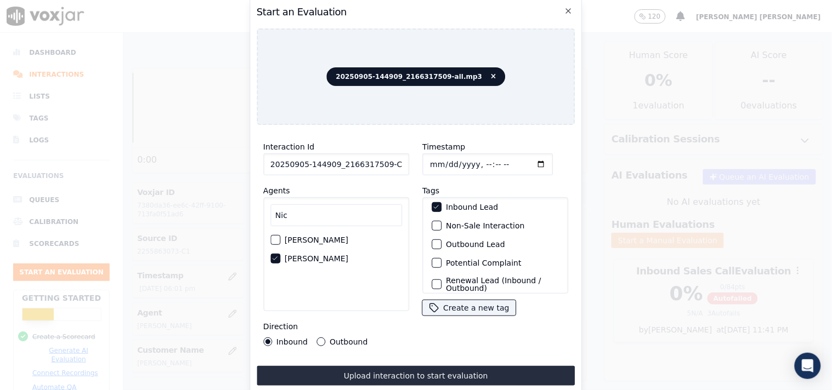
scroll to position [61, 0]
click at [472, 222] on label "Non-Sale Interaction" at bounding box center [485, 226] width 78 height 8
click at [441, 220] on button "Non-Sale Interaction" at bounding box center [437, 225] width 10 height 10
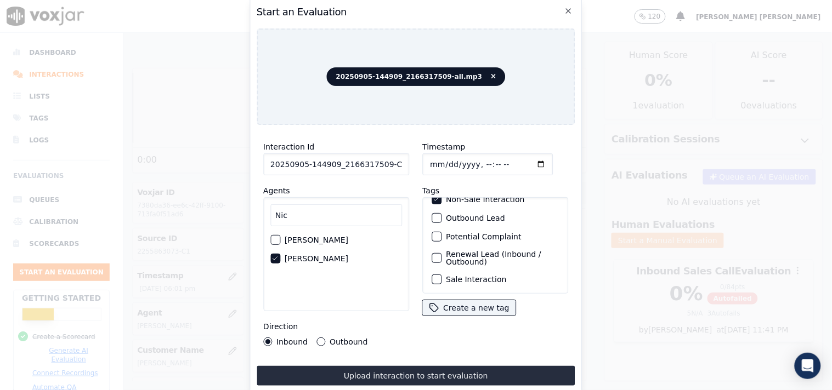
scroll to position [36, 0]
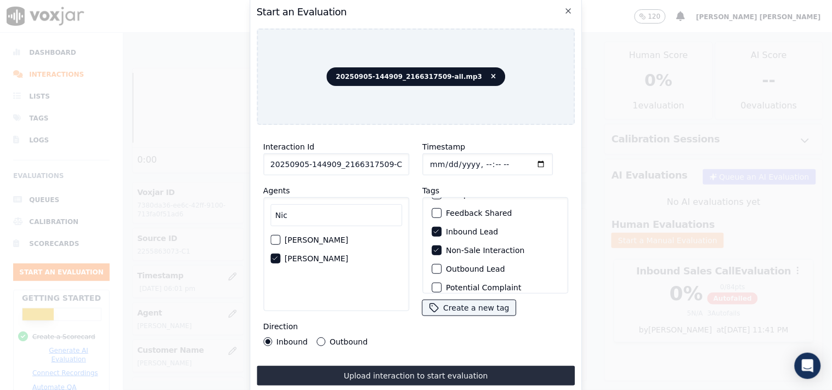
click at [434, 228] on div "button" at bounding box center [436, 232] width 8 height 8
click at [433, 247] on icon "button" at bounding box center [436, 250] width 7 height 7
click at [567, 10] on icon "button" at bounding box center [568, 11] width 9 height 9
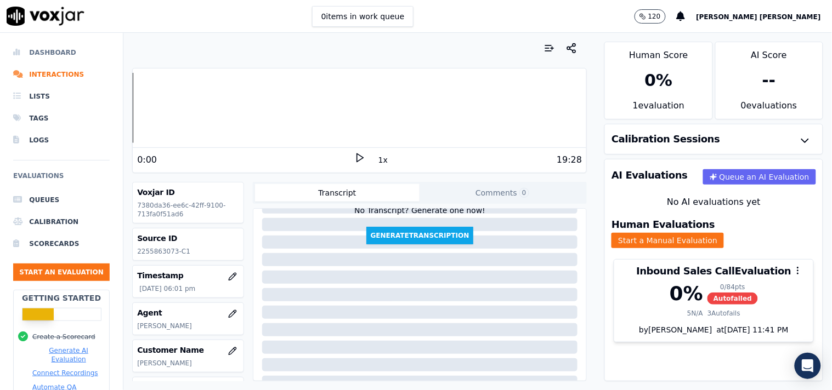
click at [52, 48] on li "Dashboard" at bounding box center [61, 53] width 97 height 22
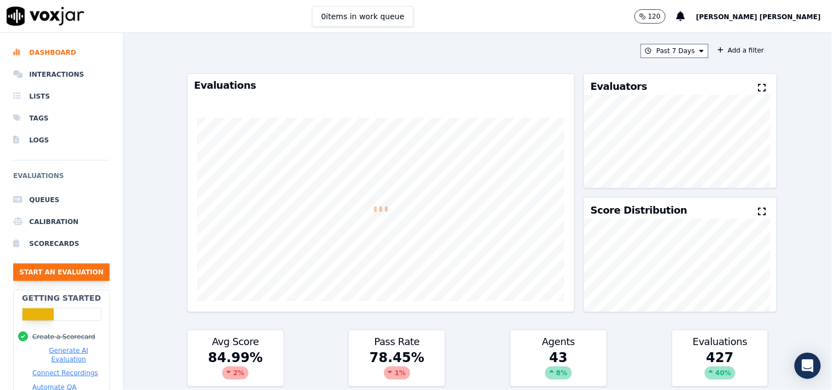
click at [74, 274] on button "Start an Evaluation" at bounding box center [61, 273] width 97 height 18
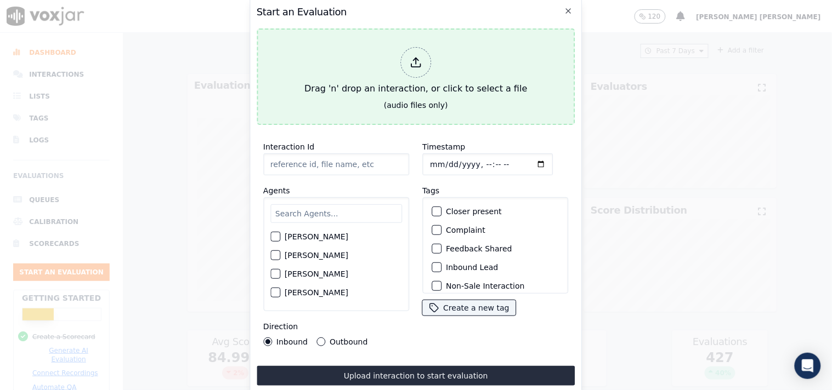
click at [415, 69] on div at bounding box center [415, 62] width 31 height 31
type input "20250905-155704_4197795188-all.mp3"
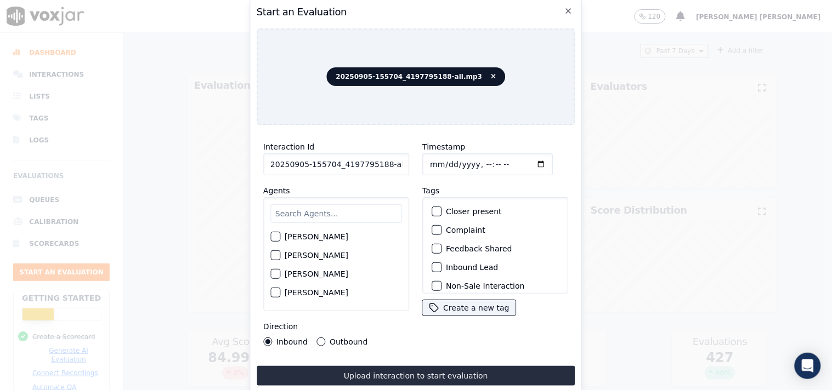
click at [319, 212] on input "text" at bounding box center [336, 214] width 132 height 19
type input "ed"
click at [310, 240] on label "[PERSON_NAME]" at bounding box center [317, 240] width 64 height 8
click at [280, 240] on button "[PERSON_NAME]" at bounding box center [275, 240] width 10 height 10
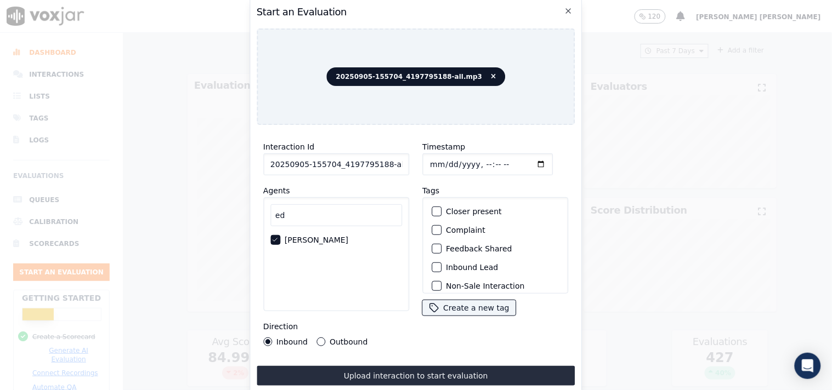
click at [331, 338] on label "Outbound" at bounding box center [349, 342] width 38 height 8
click at [325, 338] on button "Outbound" at bounding box center [320, 342] width 9 height 9
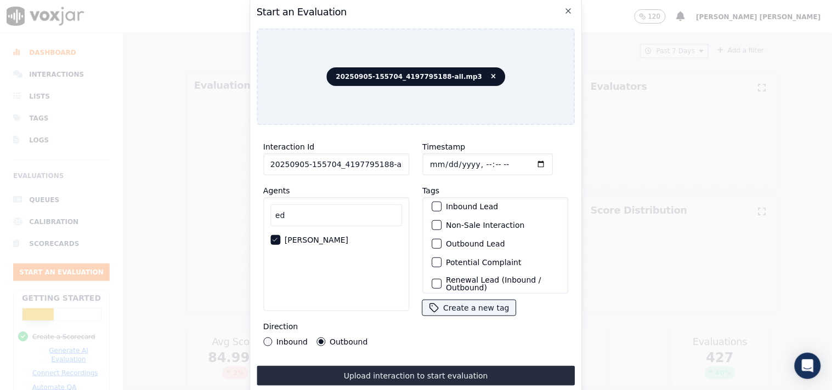
click at [465, 222] on label "Non-Sale Interaction" at bounding box center [485, 226] width 78 height 8
click at [441, 220] on button "Non-Sale Interaction" at bounding box center [437, 225] width 10 height 10
click at [453, 240] on label "Outbound Lead" at bounding box center [475, 244] width 59 height 8
click at [441, 239] on button "Outbound Lead" at bounding box center [437, 244] width 10 height 10
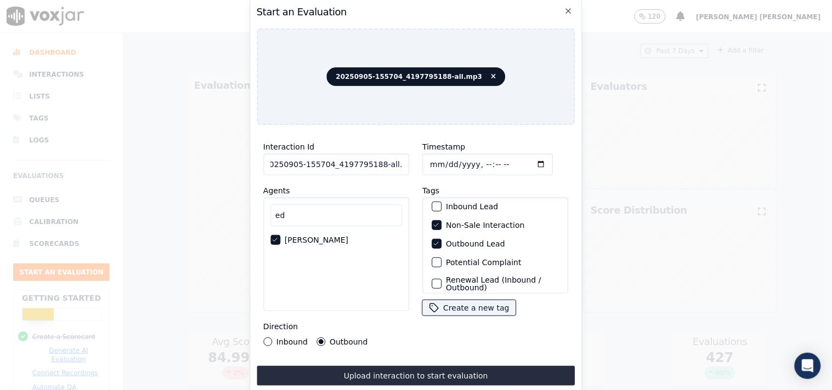
drag, startPoint x: 380, startPoint y: 162, endPoint x: 439, endPoint y: 166, distance: 59.3
click at [439, 166] on div "Interaction Id 20250905-155704_4197795188-all.mp3 Agents ed [PERSON_NAME] Direc…" at bounding box center [416, 243] width 319 height 219
type input "20250905-155704_4197795188-C1"
click at [333, 211] on input "ed" at bounding box center [336, 216] width 132 height 22
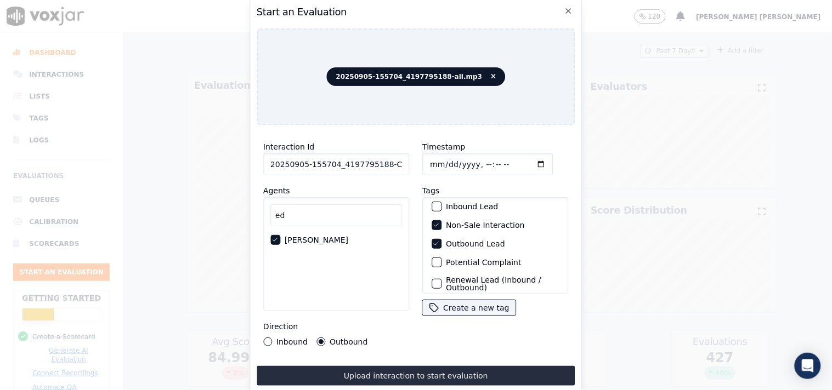
click at [330, 236] on label "[PERSON_NAME]" at bounding box center [317, 240] width 64 height 8
click at [280, 235] on button "[PERSON_NAME]" at bounding box center [275, 240] width 10 height 10
click at [277, 236] on div "button" at bounding box center [275, 240] width 8 height 8
click at [298, 211] on input "ed" at bounding box center [336, 216] width 132 height 22
type input "e"
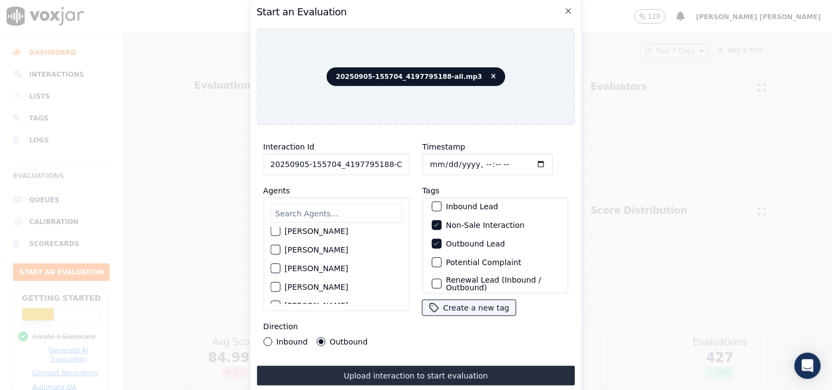
scroll to position [61, 0]
click at [435, 161] on input "Timestamp" at bounding box center [487, 165] width 131 height 22
type input "[DATE]T18:34"
click at [512, 185] on div "Tags Closer present Complaint Feedback Shared Inbound Lead Non-Sale Interaction…" at bounding box center [495, 250] width 146 height 133
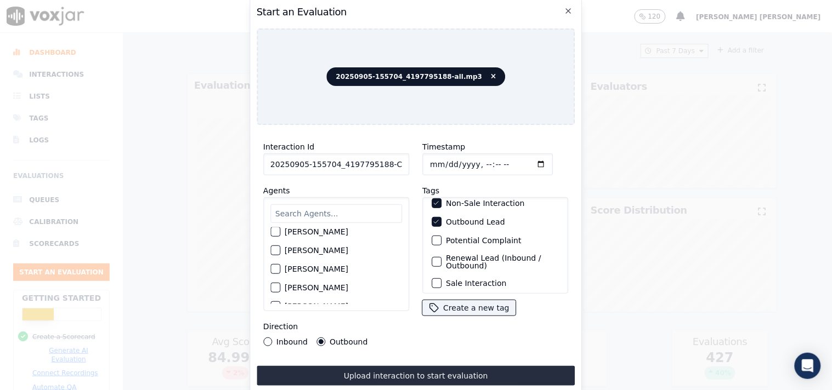
scroll to position [97, 0]
drag, startPoint x: 461, startPoint y: 33, endPoint x: 370, endPoint y: 46, distance: 91.3
click at [370, 46] on div "20250905-155704_4197795188-all.mp3" at bounding box center [416, 77] width 319 height 97
